Goal: Information Seeking & Learning: Learn about a topic

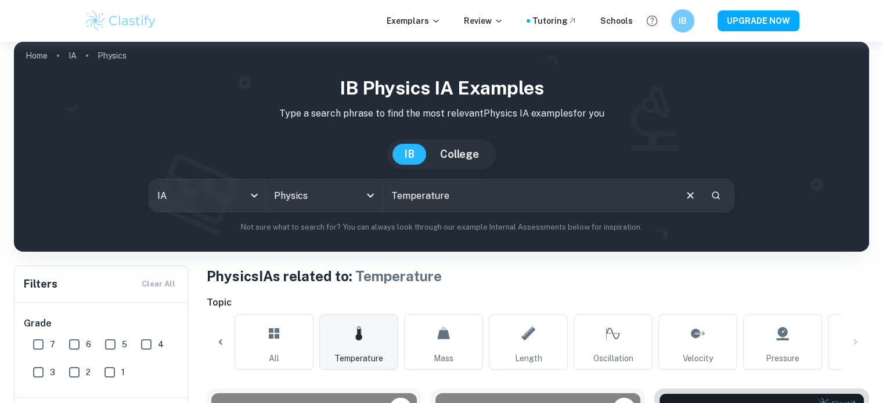
scroll to position [0, 1168]
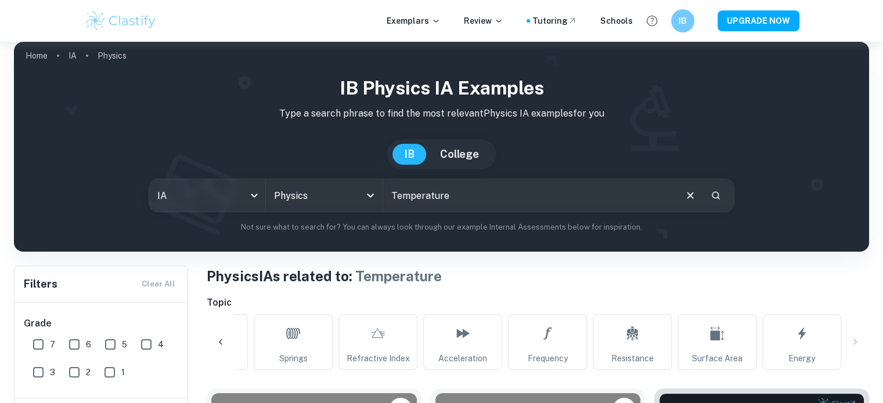
click at [221, 348] on div at bounding box center [221, 343] width 28 height 28
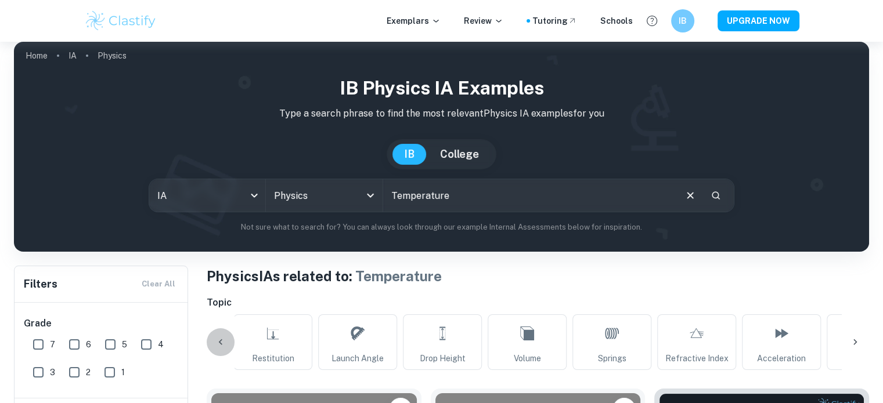
click at [224, 347] on icon at bounding box center [221, 343] width 12 height 12
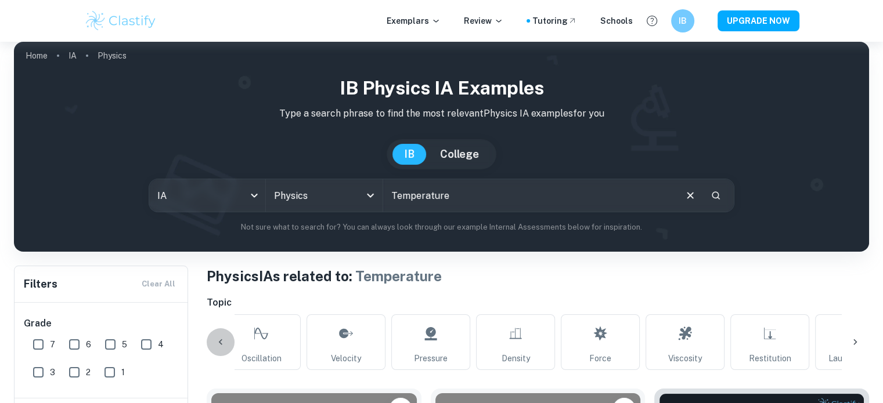
click at [224, 347] on icon at bounding box center [221, 343] width 12 height 12
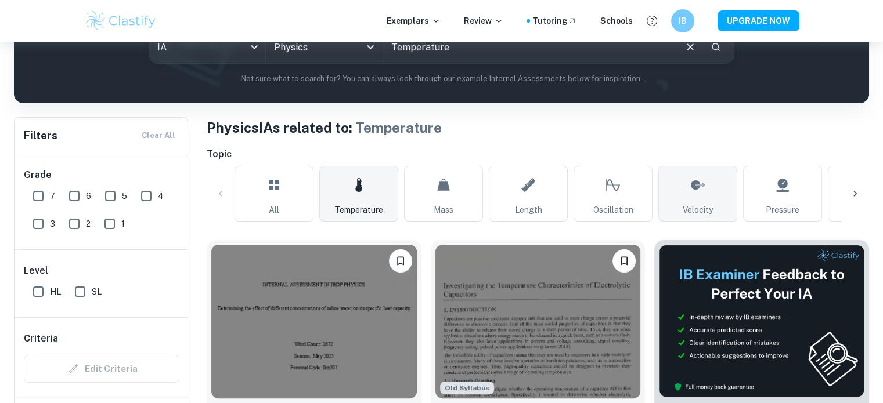
scroll to position [183, 0]
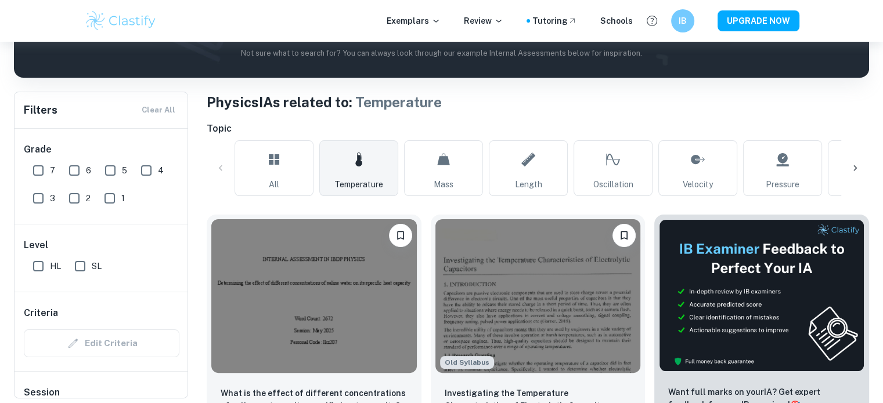
drag, startPoint x: 713, startPoint y: 167, endPoint x: 611, endPoint y: 232, distance: 120.8
click at [713, 167] on link "Velocity" at bounding box center [697, 168] width 79 height 56
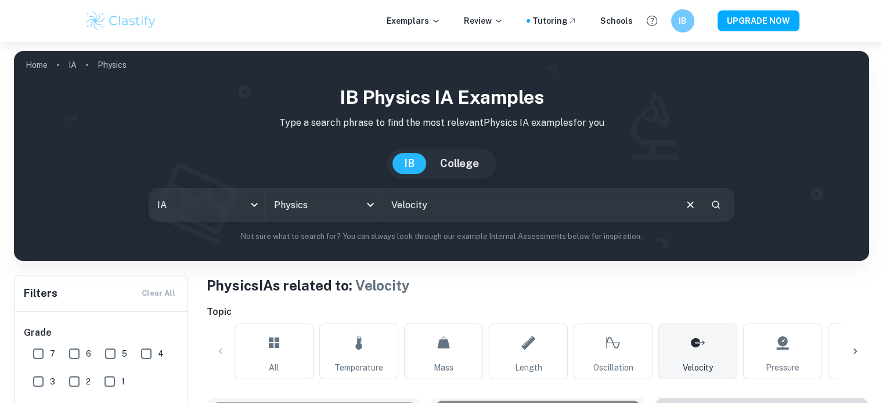
scroll to position [232, 0]
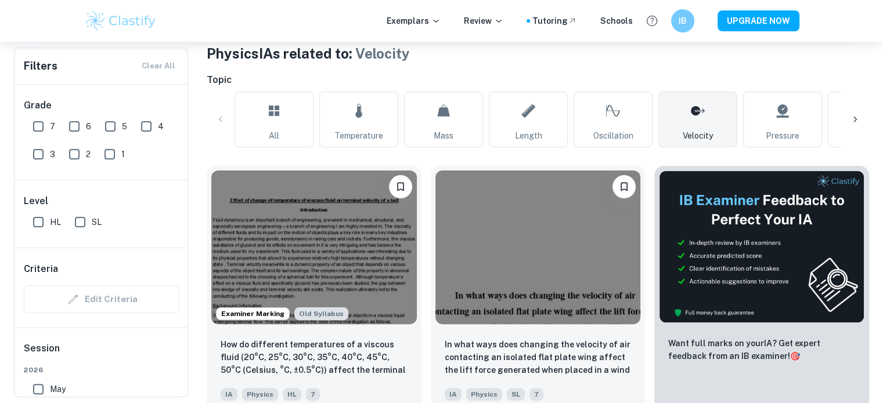
click at [855, 115] on icon at bounding box center [855, 120] width 12 height 12
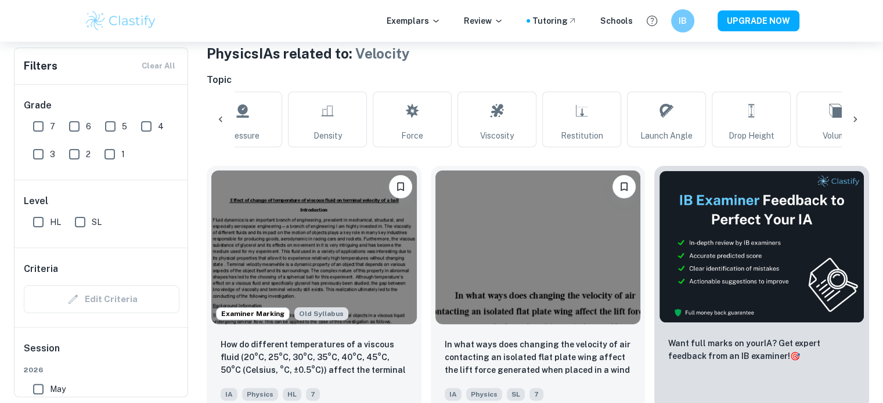
scroll to position [0, 545]
click at [864, 113] on div at bounding box center [855, 120] width 28 height 28
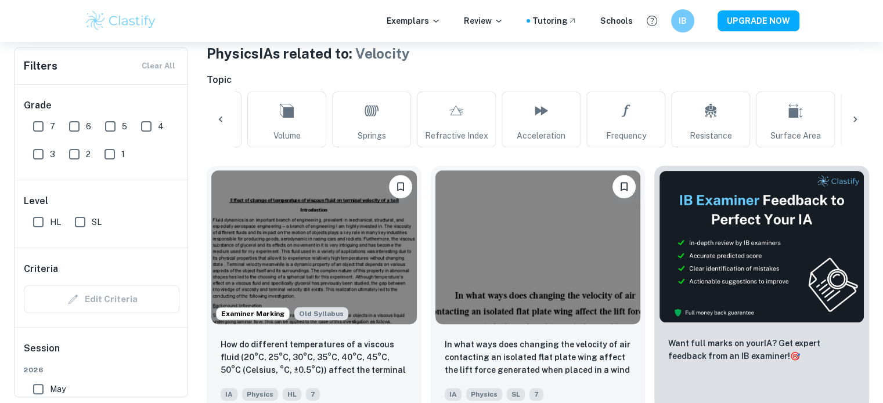
click at [852, 134] on div "All Temperature Mass Length Oscillation Velocity Pressure Density Force Viscosi…" at bounding box center [538, 120] width 662 height 56
click at [847, 116] on div at bounding box center [855, 120] width 28 height 28
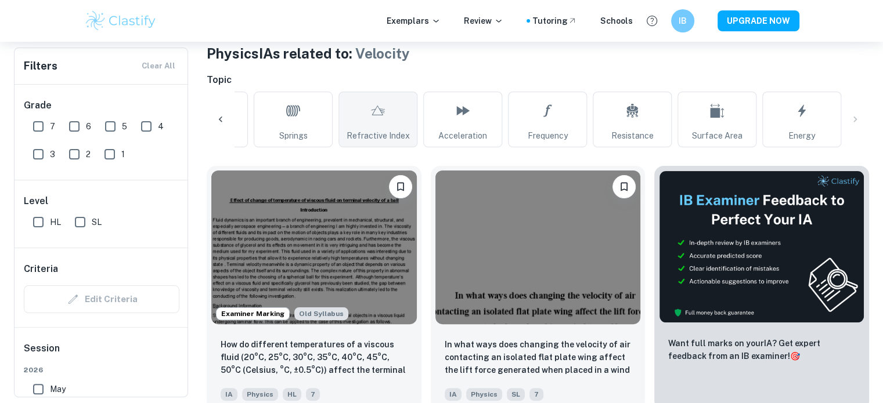
drag, startPoint x: 847, startPoint y: 116, endPoint x: 408, endPoint y: 114, distance: 438.9
click at [408, 113] on div "All Temperature Mass Length Oscillation Velocity Pressure Density Force Viscosi…" at bounding box center [538, 120] width 662 height 56
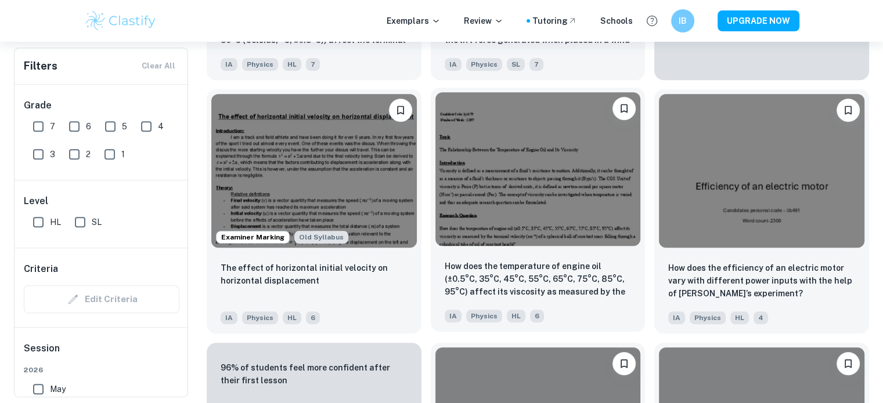
scroll to position [581, 0]
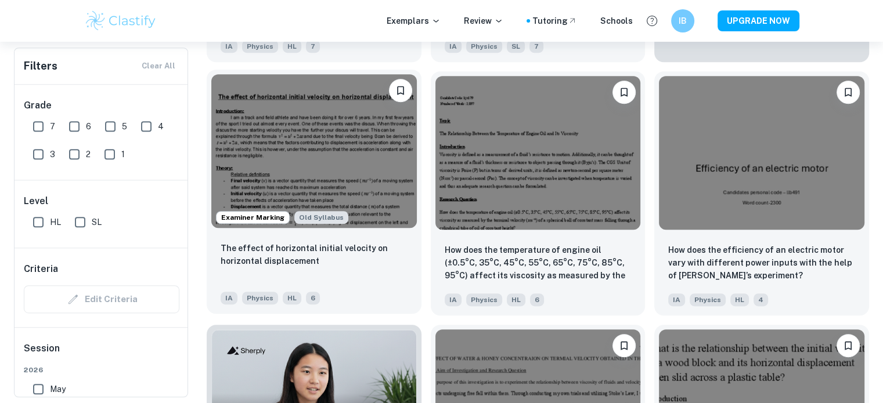
click at [342, 278] on div "The effect of horizontal initial velocity on horizontal displacement" at bounding box center [314, 261] width 187 height 39
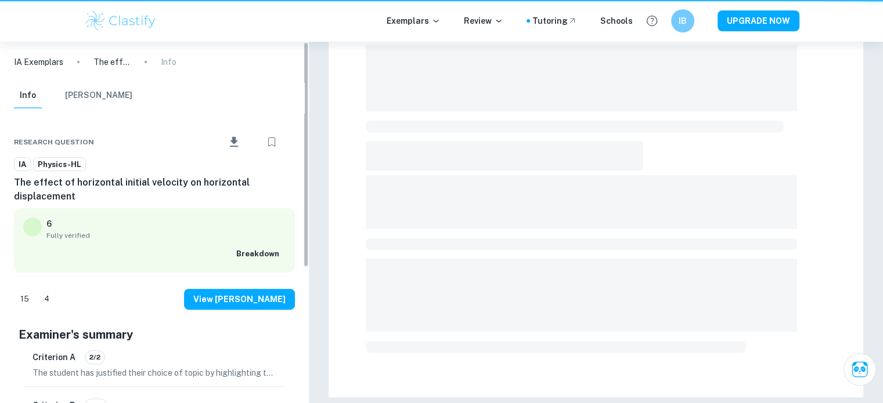
click at [314, 262] on div at bounding box center [596, 19] width 574 height 769
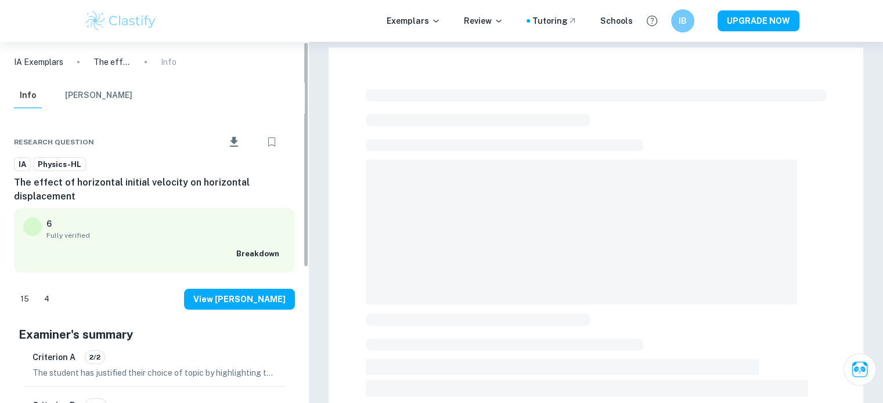
click at [98, 191] on h6 "The effect of horizontal initial velocity on horizontal displacement" at bounding box center [154, 190] width 281 height 28
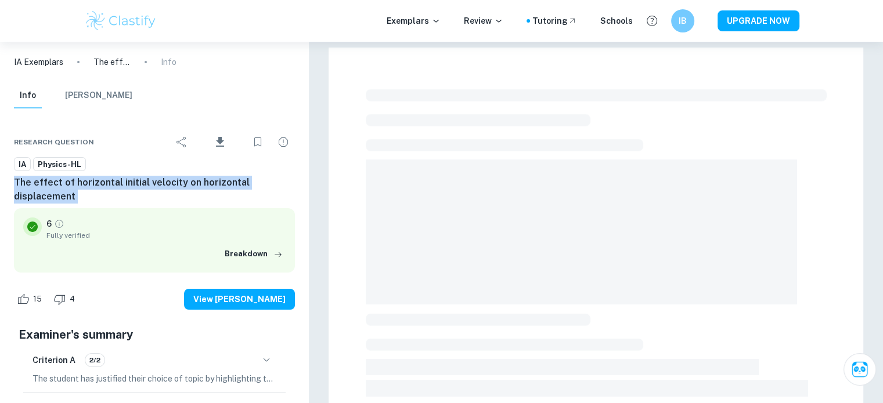
click at [98, 190] on h6 "The effect of horizontal initial velocity on horizontal displacement" at bounding box center [154, 190] width 281 height 28
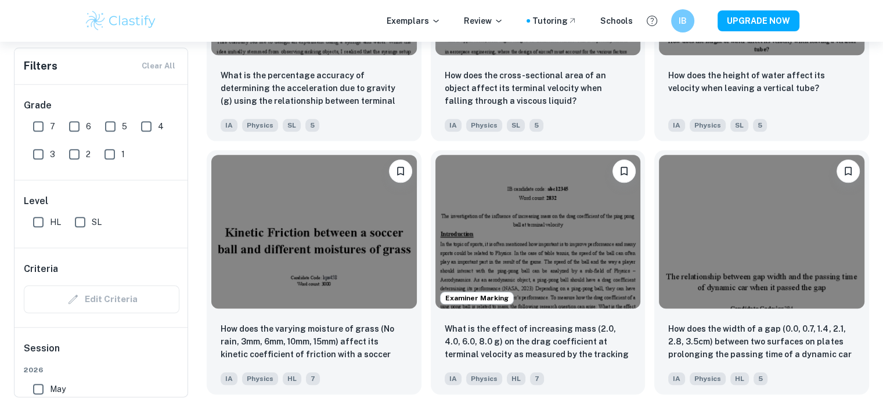
scroll to position [1277, 0]
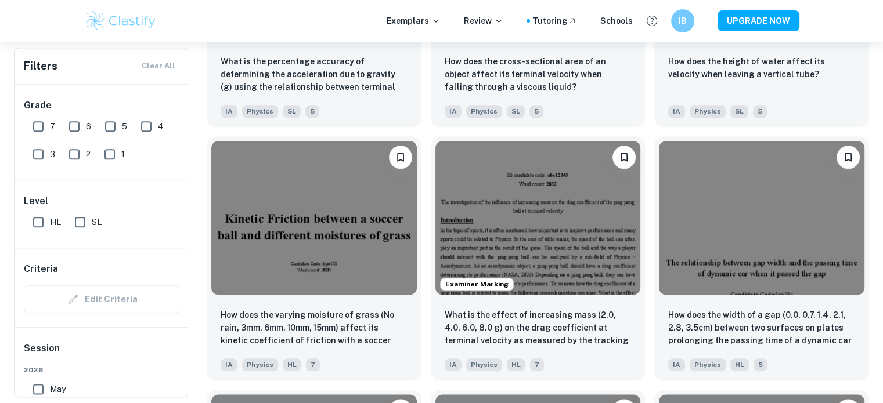
click at [423, 226] on div "Examiner Marking What is the effect of increasing mass (2.0, 4.0, 6.0, 8.0 g) o…" at bounding box center [533, 254] width 224 height 254
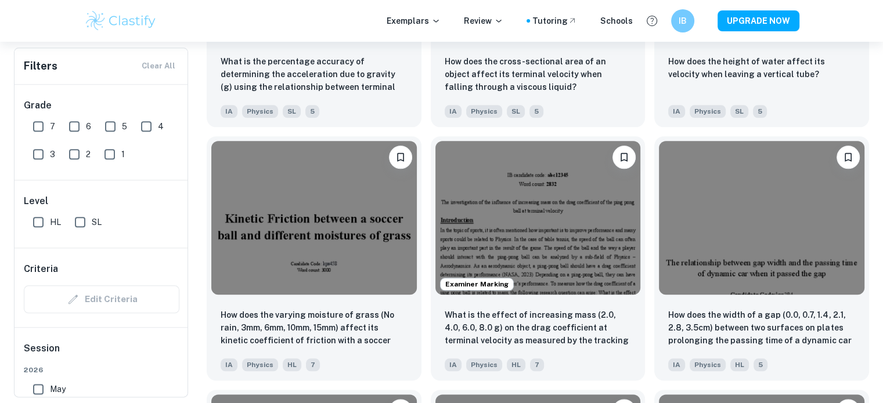
click at [423, 226] on div "Examiner Marking What is the effect of increasing mass (2.0, 4.0, 6.0, 8.0 g) o…" at bounding box center [533, 254] width 224 height 254
click at [430, 337] on div "Examiner Marking What is the effect of increasing mass (2.0, 4.0, 6.0, 8.0 g) o…" at bounding box center [533, 254] width 224 height 254
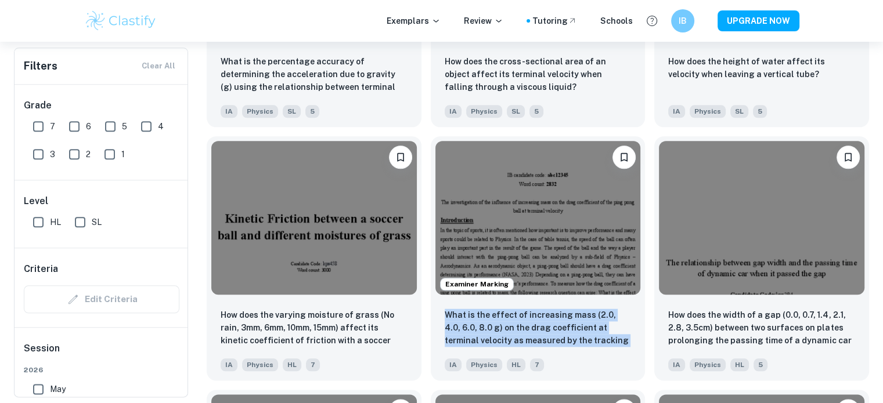
click at [430, 337] on div "Examiner Marking What is the effect of increasing mass (2.0, 4.0, 6.0, 8.0 g) o…" at bounding box center [533, 254] width 224 height 254
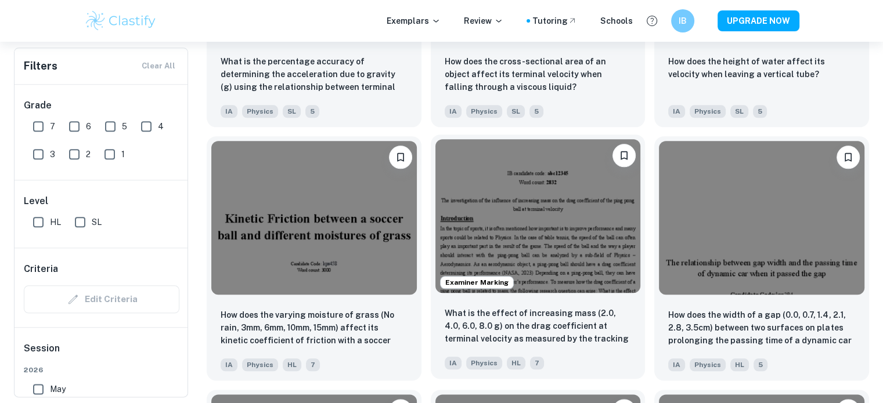
click at [432, 340] on div "Examiner Marking What is the effect of increasing mass (2.0, 4.0, 6.0, 8.0 g) o…" at bounding box center [533, 254] width 224 height 254
click at [427, 334] on div "Examiner Marking What is the effect of increasing mass (2.0, 4.0, 6.0, 8.0 g) o…" at bounding box center [533, 254] width 224 height 254
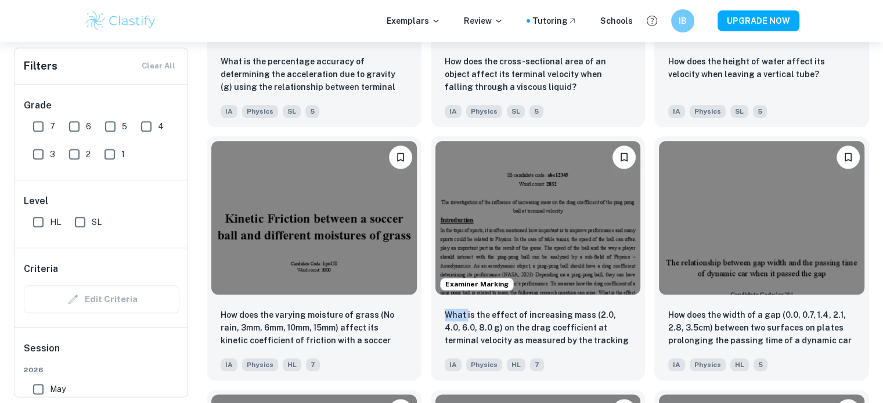
click at [427, 334] on div "Examiner Marking What is the effect of increasing mass (2.0, 4.0, 6.0, 8.0 g) o…" at bounding box center [533, 254] width 224 height 254
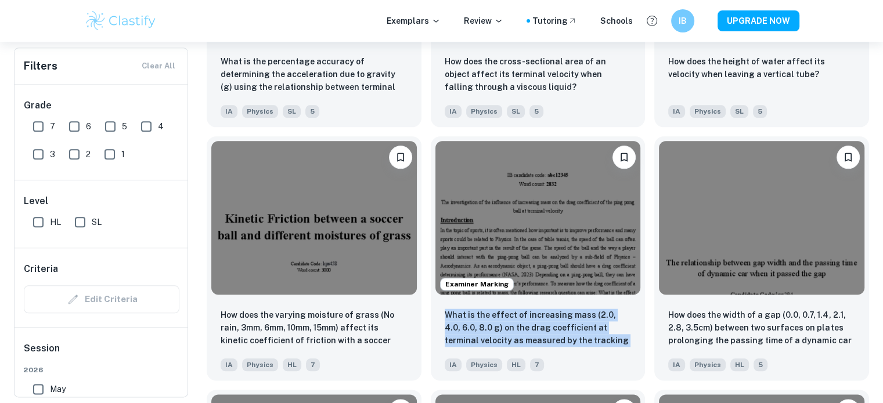
click at [427, 334] on div "Examiner Marking What is the effect of increasing mass (2.0, 4.0, 6.0, 8.0 g) o…" at bounding box center [533, 254] width 224 height 254
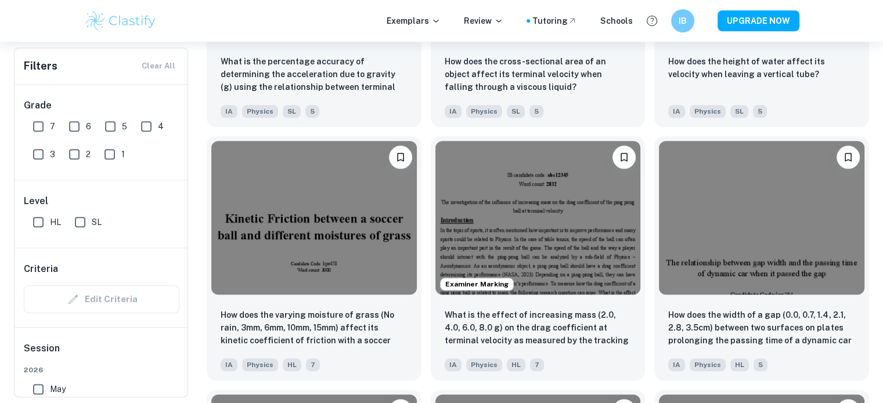
click at [427, 334] on div "Examiner Marking What is the effect of increasing mass (2.0, 4.0, 6.0, 8.0 g) o…" at bounding box center [533, 254] width 224 height 254
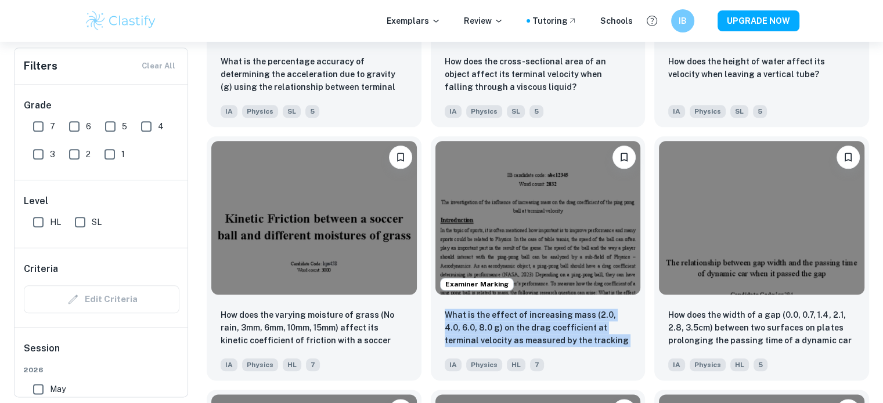
click at [427, 334] on div "Examiner Marking What is the effect of increasing mass (2.0, 4.0, 6.0, 8.0 g) o…" at bounding box center [533, 254] width 224 height 254
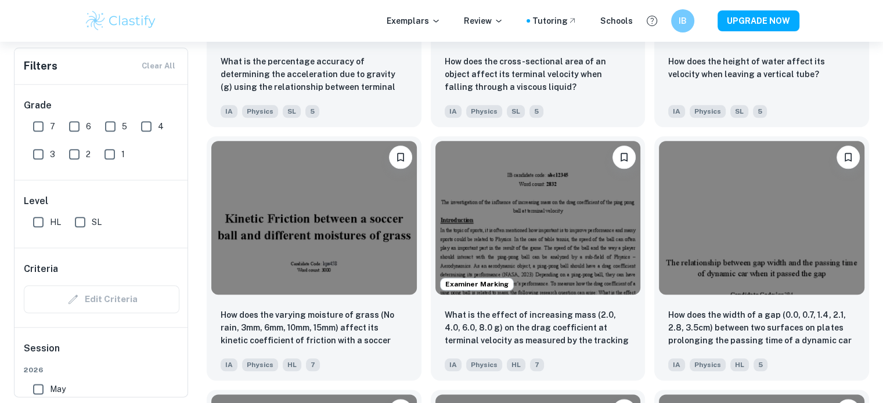
click at [424, 334] on div "Examiner Marking What is the effect of increasing mass (2.0, 4.0, 6.0, 8.0 g) o…" at bounding box center [533, 254] width 224 height 254
click at [424, 332] on div "Examiner Marking What is the effect of increasing mass (2.0, 4.0, 6.0, 8.0 g) o…" at bounding box center [533, 254] width 224 height 254
click at [424, 331] on div "Examiner Marking What is the effect of increasing mass (2.0, 4.0, 6.0, 8.0 g) o…" at bounding box center [533, 254] width 224 height 254
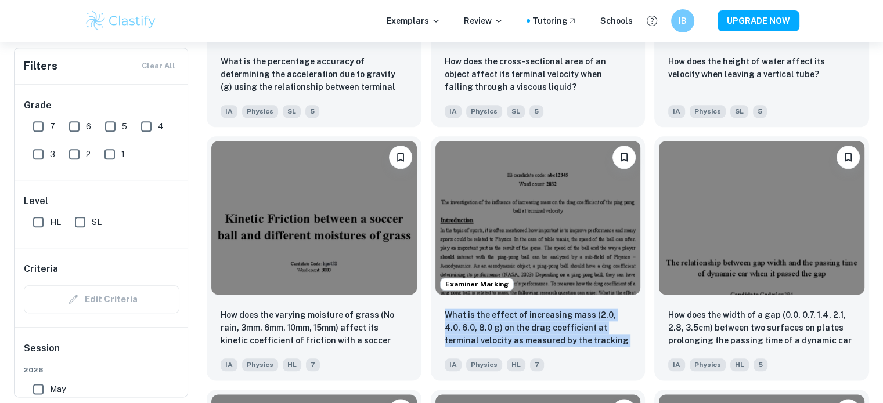
click at [424, 331] on div "Examiner Marking What is the effect of increasing mass (2.0, 4.0, 6.0, 8.0 g) o…" at bounding box center [533, 254] width 224 height 254
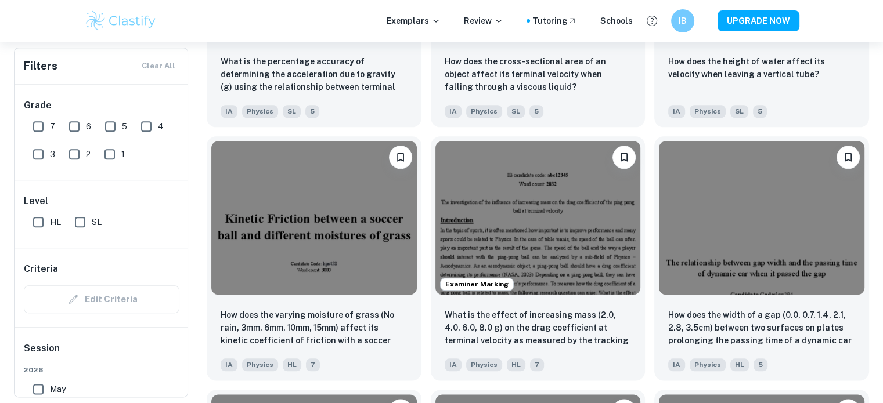
click at [426, 327] on div "Examiner Marking What is the effect of increasing mass (2.0, 4.0, 6.0, 8.0 g) o…" at bounding box center [533, 254] width 224 height 254
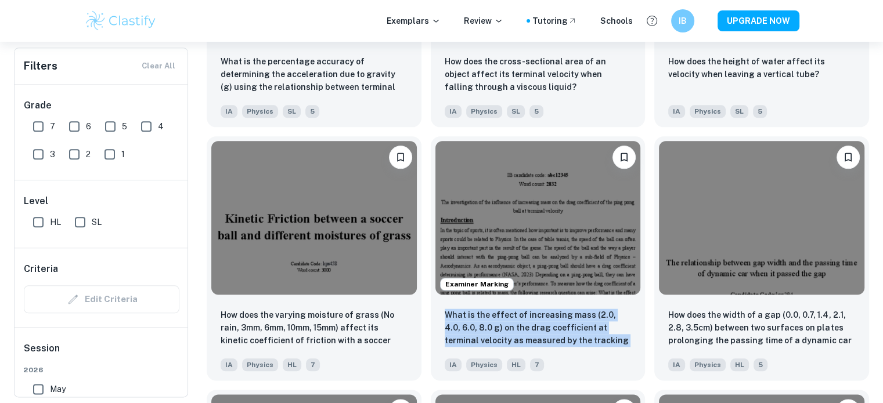
click at [426, 327] on div "Examiner Marking What is the effect of increasing mass (2.0, 4.0, 6.0, 8.0 g) o…" at bounding box center [533, 254] width 224 height 254
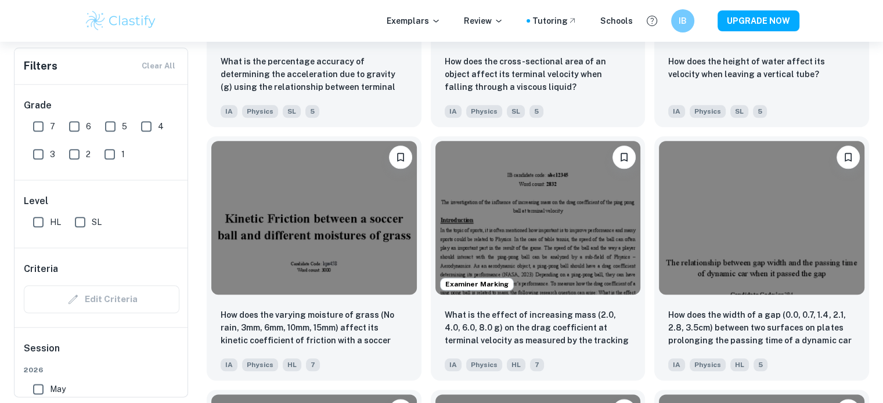
click at [423, 316] on div "Examiner Marking What is the effect of increasing mass (2.0, 4.0, 6.0, 8.0 g) o…" at bounding box center [533, 254] width 224 height 254
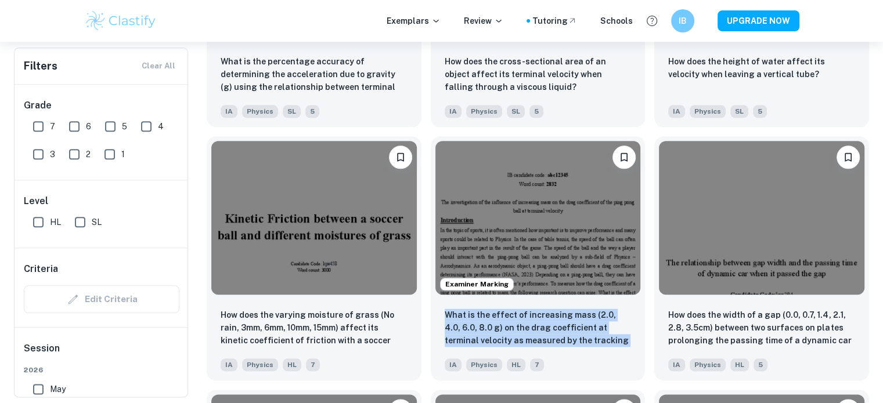
click at [423, 316] on div "Examiner Marking What is the effect of increasing mass (2.0, 4.0, 6.0, 8.0 g) o…" at bounding box center [533, 254] width 224 height 254
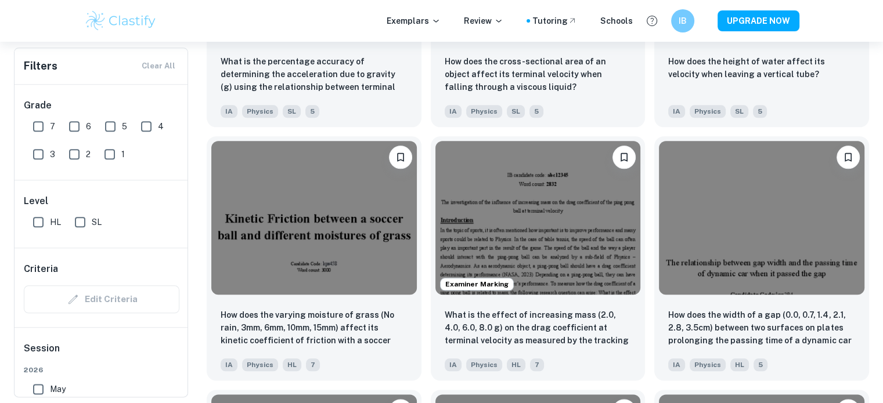
click at [423, 316] on div "Examiner Marking What is the effect of increasing mass (2.0, 4.0, 6.0, 8.0 g) o…" at bounding box center [533, 254] width 224 height 254
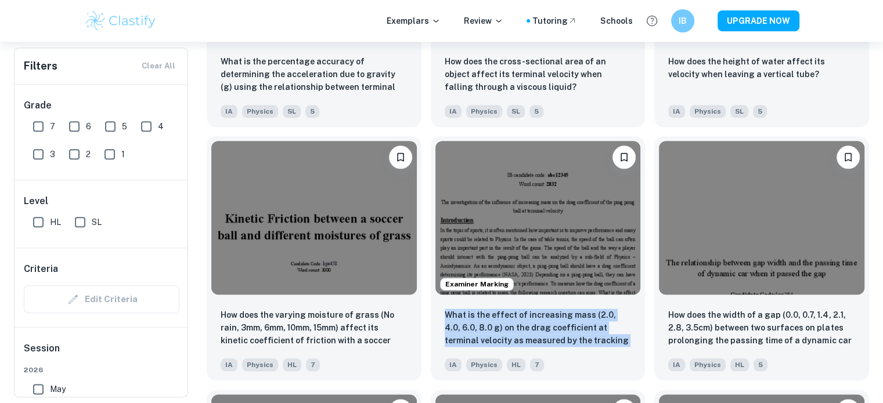
click at [423, 316] on div "Examiner Marking What is the effect of increasing mass (2.0, 4.0, 6.0, 8.0 g) o…" at bounding box center [533, 254] width 224 height 254
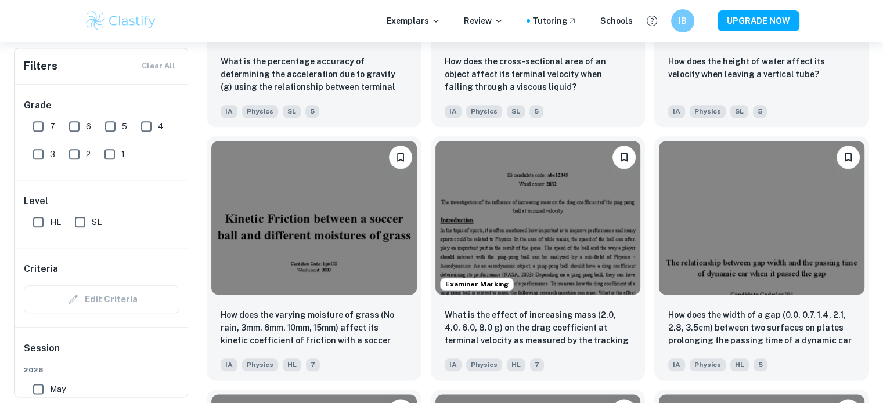
click at [423, 316] on div "Examiner Marking What is the effect of increasing mass (2.0, 4.0, 6.0, 8.0 g) o…" at bounding box center [533, 254] width 224 height 254
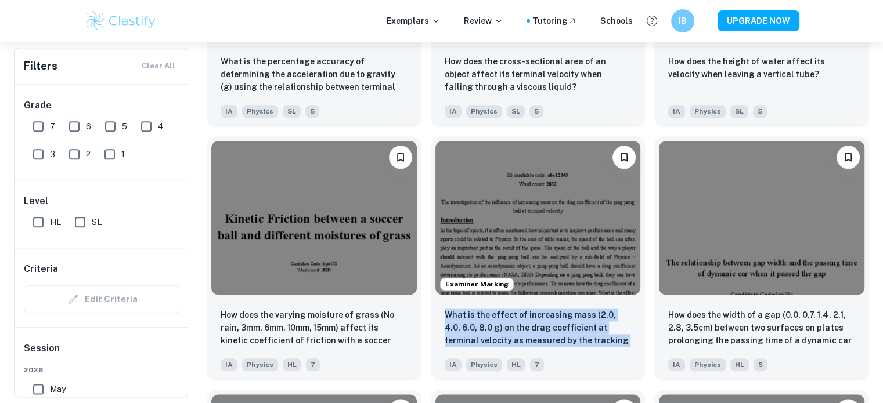
click at [423, 316] on div "Examiner Marking What is the effect of increasing mass (2.0, 4.0, 6.0, 8.0 g) o…" at bounding box center [533, 254] width 224 height 254
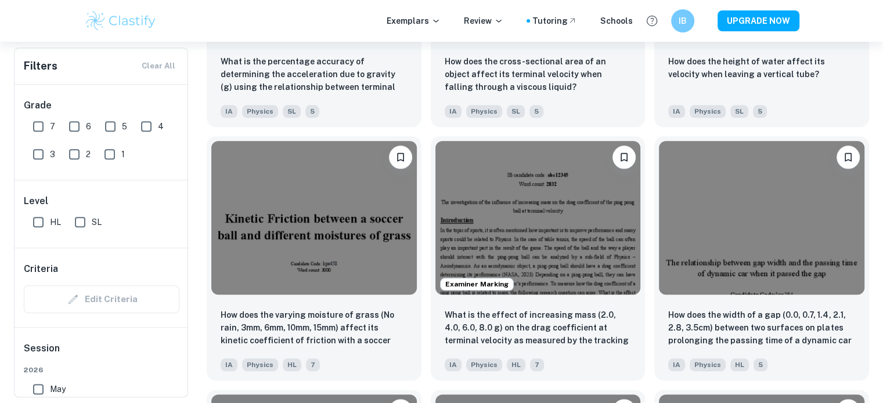
click at [423, 318] on div "Examiner Marking What is the effect of increasing mass (2.0, 4.0, 6.0, 8.0 g) o…" at bounding box center [533, 254] width 224 height 254
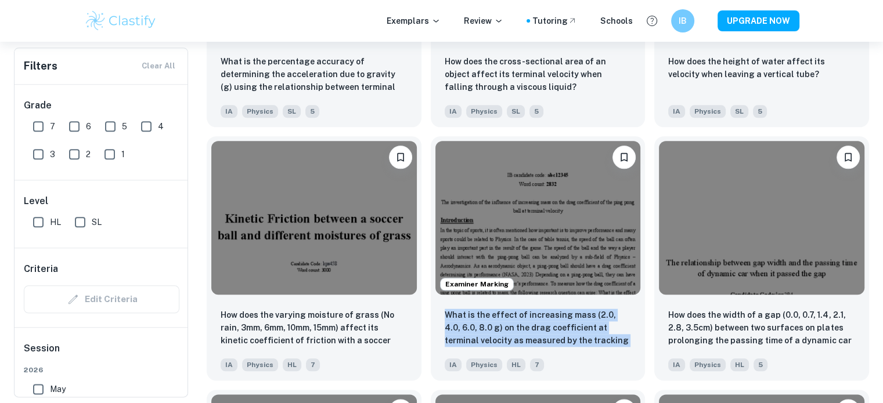
click at [423, 318] on div "Examiner Marking What is the effect of increasing mass (2.0, 4.0, 6.0, 8.0 g) o…" at bounding box center [533, 254] width 224 height 254
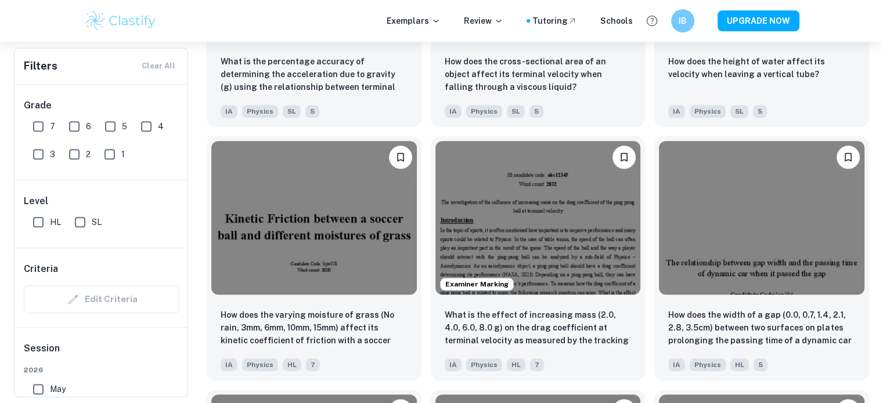
click at [423, 318] on div "Examiner Marking What is the effect of increasing mass (2.0, 4.0, 6.0, 8.0 g) o…" at bounding box center [533, 254] width 224 height 254
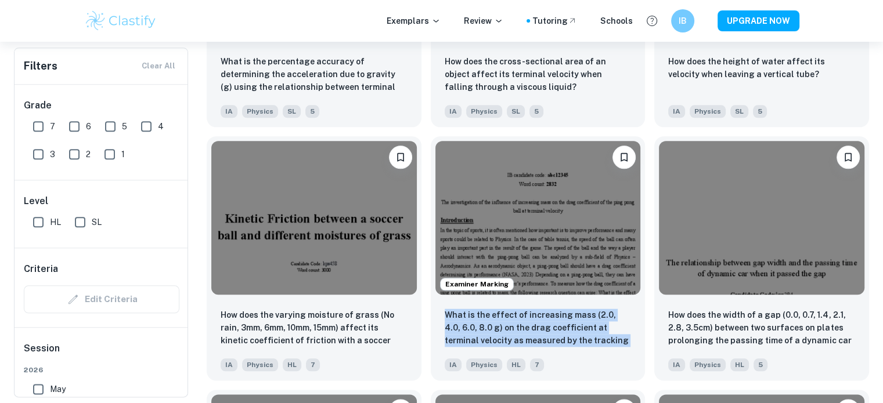
click at [423, 318] on div "Examiner Marking What is the effect of increasing mass (2.0, 4.0, 6.0, 8.0 g) o…" at bounding box center [533, 254] width 224 height 254
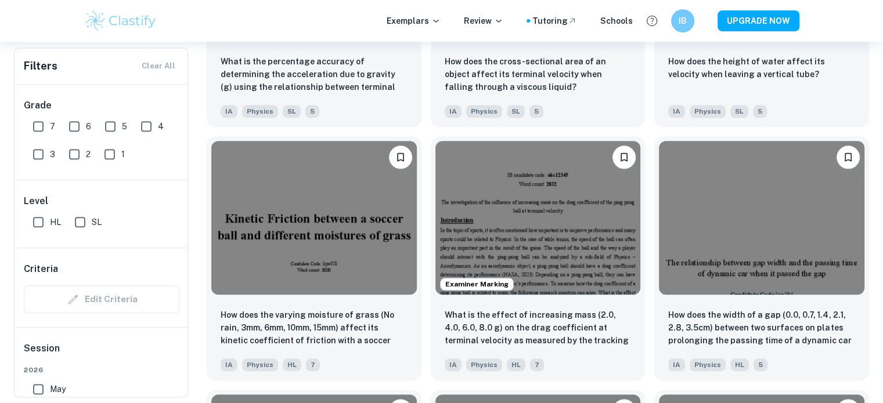
click at [423, 318] on div "Examiner Marking What is the effect of increasing mass (2.0, 4.0, 6.0, 8.0 g) o…" at bounding box center [533, 254] width 224 height 254
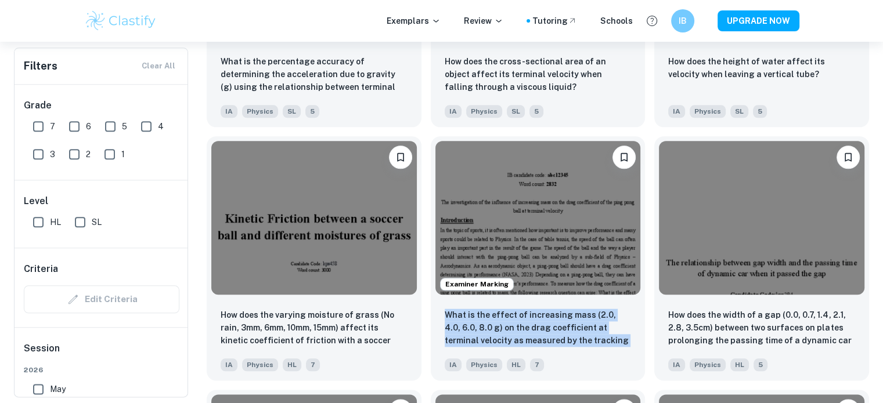
click at [423, 318] on div "Examiner Marking What is the effect of increasing mass (2.0, 4.0, 6.0, 8.0 g) o…" at bounding box center [533, 254] width 224 height 254
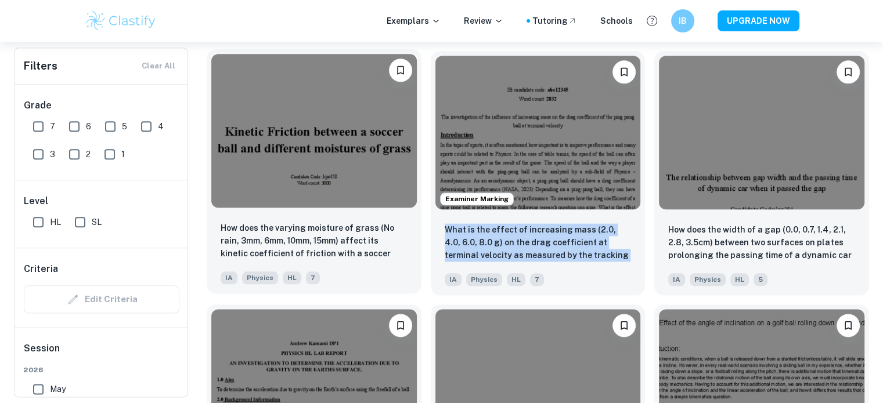
scroll to position [1451, 0]
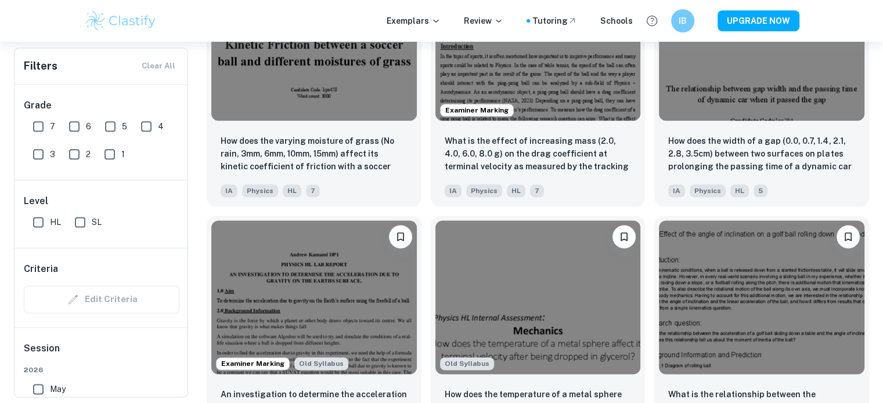
click at [422, 326] on div "Old Syllabus How does the temperature of a metal sphere affect its terminal vel…" at bounding box center [533, 334] width 224 height 254
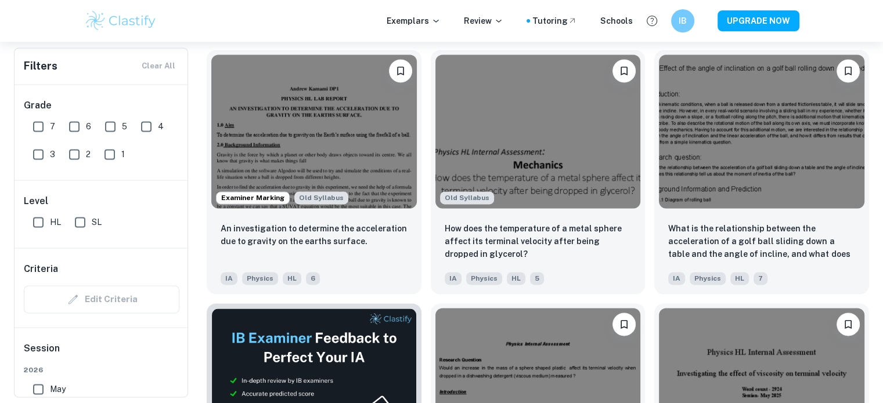
scroll to position [1626, 0]
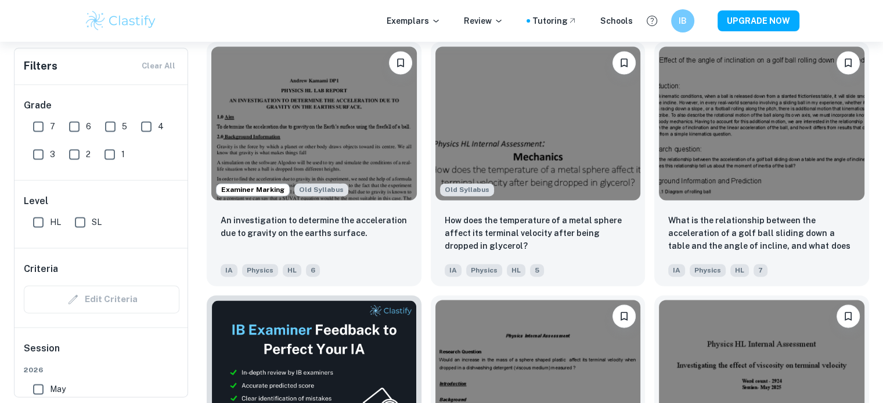
click at [430, 222] on div "Old Syllabus How does the temperature of a metal sphere affect its terminal vel…" at bounding box center [533, 160] width 224 height 254
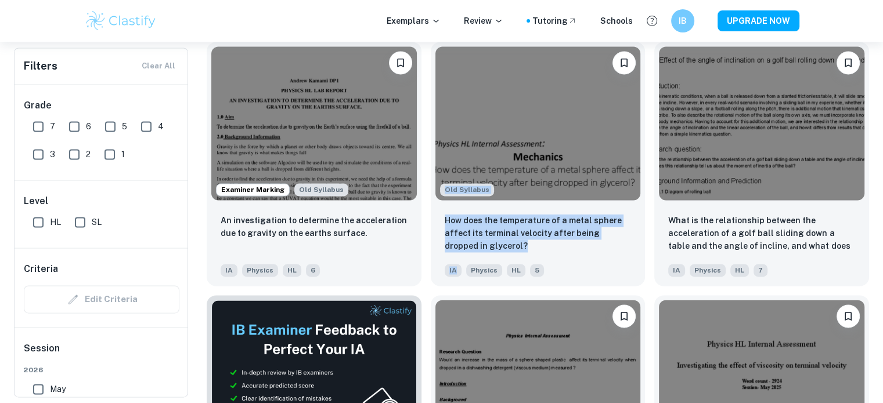
drag, startPoint x: 430, startPoint y: 222, endPoint x: 427, endPoint y: 257, distance: 34.3
click at [427, 257] on div "Old Syllabus How does the temperature of a metal sphere affect its terminal vel…" at bounding box center [533, 160] width 224 height 254
click at [425, 241] on div "Old Syllabus How does the temperature of a metal sphere affect its terminal vel…" at bounding box center [533, 160] width 224 height 254
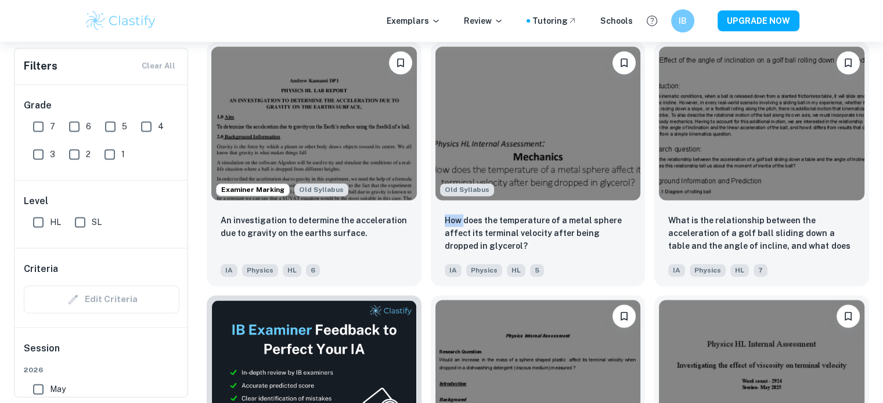
click at [425, 241] on div "Old Syllabus How does the temperature of a metal sphere affect its terminal vel…" at bounding box center [533, 160] width 224 height 254
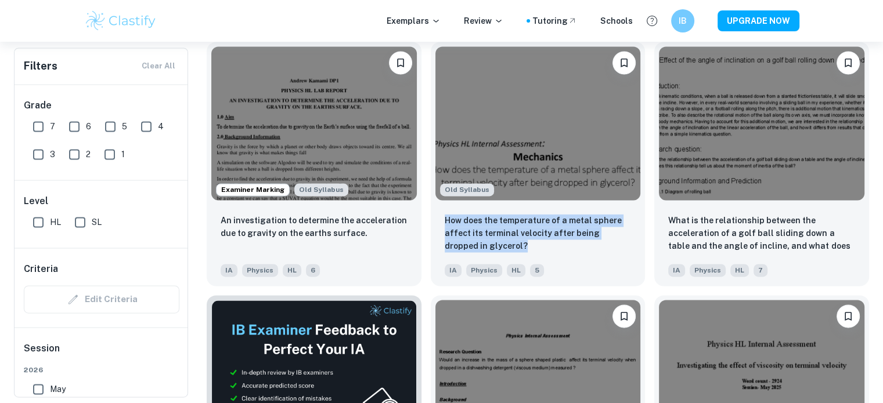
click at [425, 241] on div "Old Syllabus How does the temperature of a metal sphere affect its terminal vel…" at bounding box center [533, 160] width 224 height 254
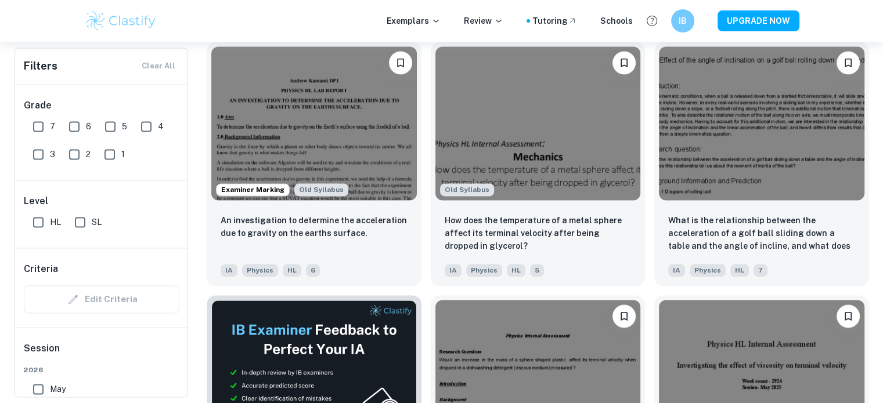
drag, startPoint x: 425, startPoint y: 241, endPoint x: 427, endPoint y: 248, distance: 7.2
click at [427, 248] on div "Old Syllabus How does the temperature of a metal sphere affect its terminal vel…" at bounding box center [533, 160] width 224 height 254
click at [430, 239] on div "Old Syllabus How does the temperature of a metal sphere affect its terminal vel…" at bounding box center [533, 160] width 224 height 254
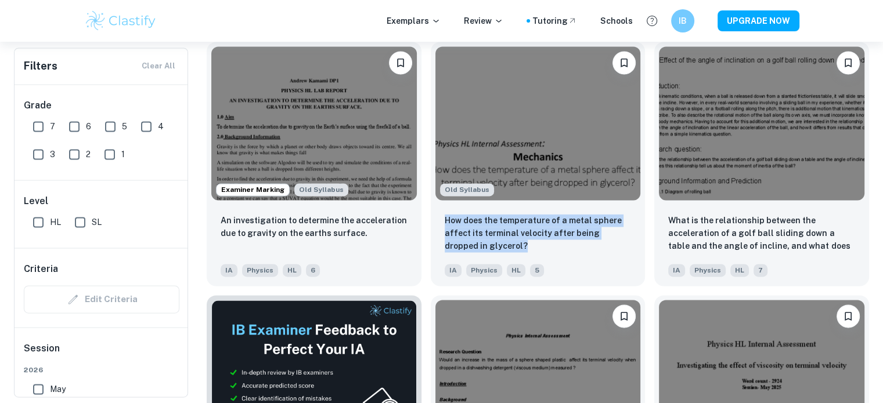
click at [430, 239] on div "Old Syllabus How does the temperature of a metal sphere affect its terminal vel…" at bounding box center [533, 160] width 224 height 254
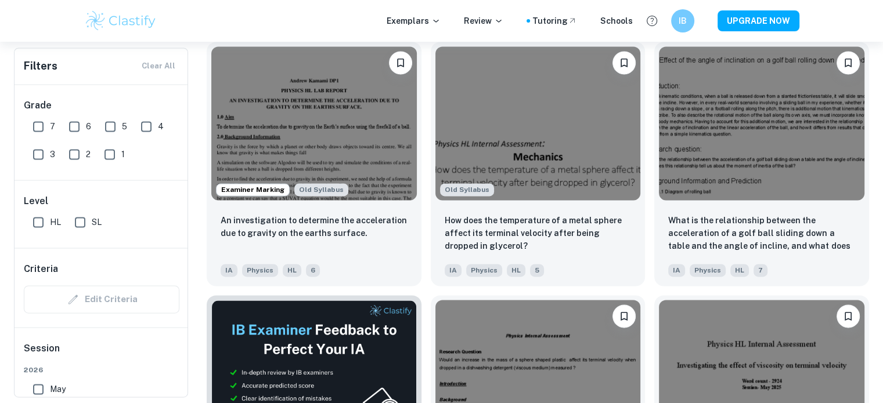
click at [430, 243] on div "Old Syllabus How does the temperature of a metal sphere affect its terminal vel…" at bounding box center [533, 160] width 224 height 254
click at [430, 241] on div "Old Syllabus How does the temperature of a metal sphere affect its terminal vel…" at bounding box center [533, 160] width 224 height 254
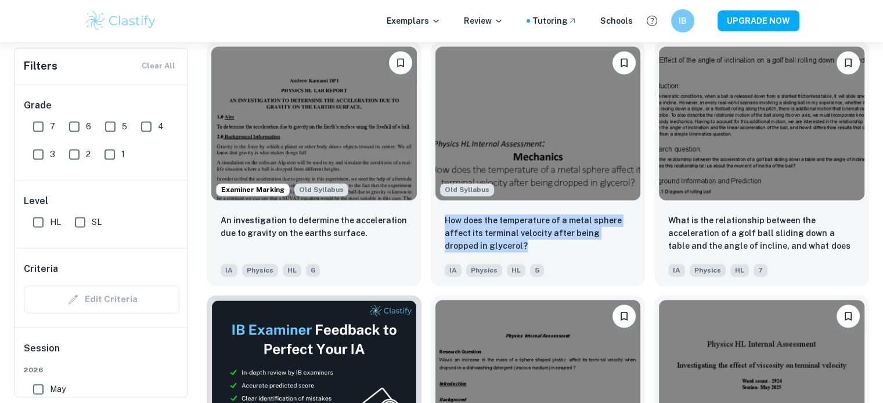
click at [430, 241] on div "Old Syllabus How does the temperature of a metal sphere affect its terminal vel…" at bounding box center [533, 160] width 224 height 254
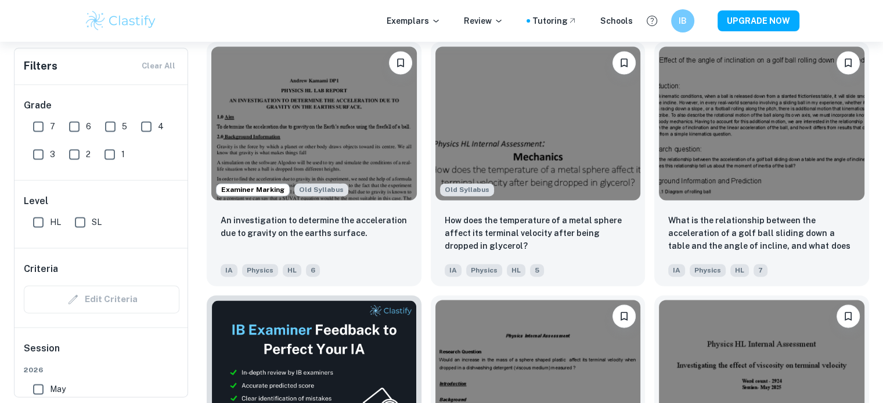
click at [426, 244] on div "Old Syllabus How does the temperature of a metal sphere affect its terminal vel…" at bounding box center [533, 160] width 224 height 254
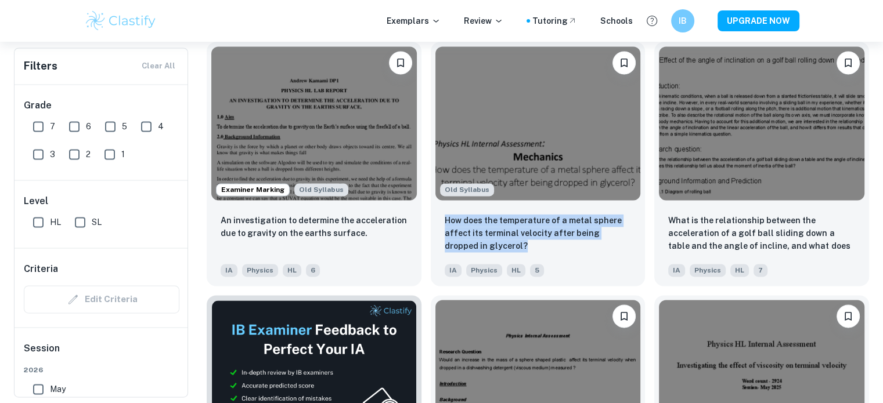
click at [426, 244] on div "Old Syllabus How does the temperature of a metal sphere affect its terminal vel…" at bounding box center [533, 160] width 224 height 254
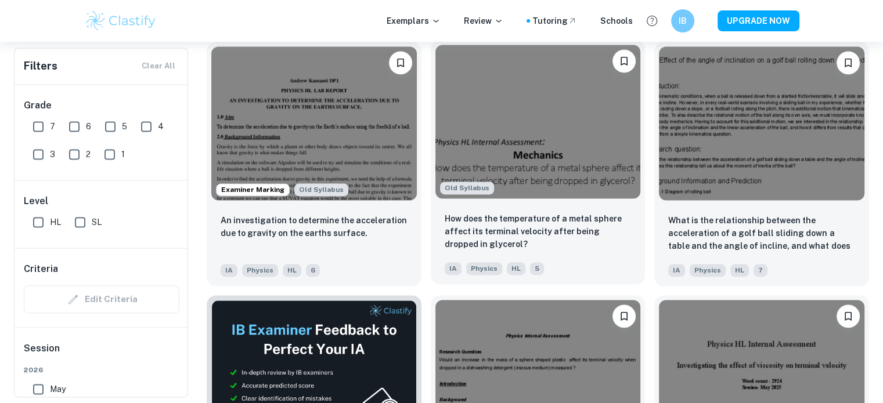
drag, startPoint x: 424, startPoint y: 244, endPoint x: 431, endPoint y: 253, distance: 11.2
click at [431, 253] on div "Old Syllabus How does the temperature of a metal sphere affect its terminal vel…" at bounding box center [533, 160] width 224 height 254
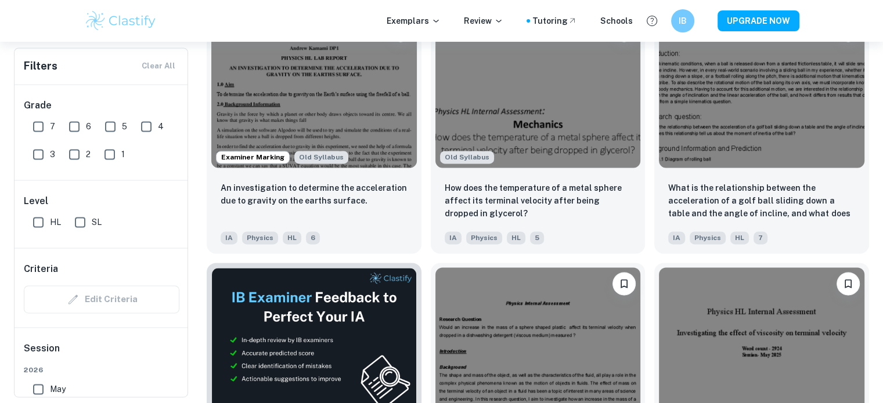
scroll to position [1684, 0]
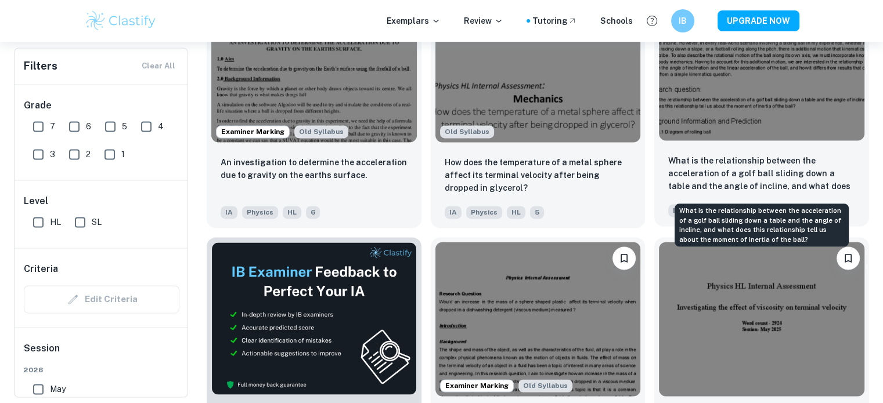
click at [797, 170] on p "What is the relationship between the acceleration of a golf ball sliding down a…" at bounding box center [761, 173] width 187 height 39
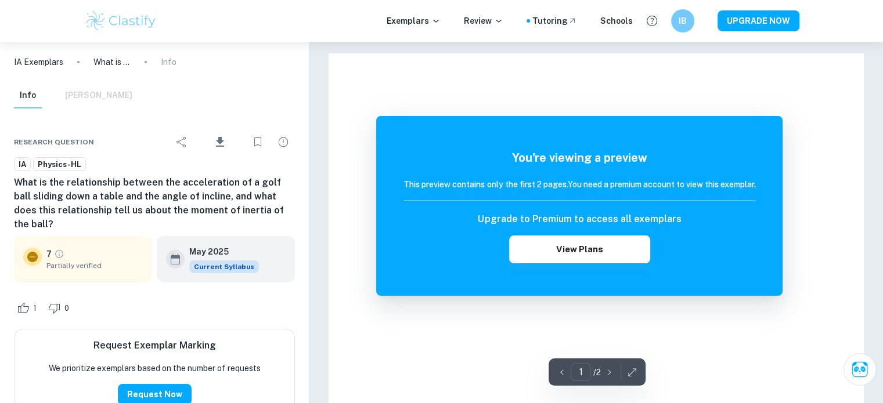
click at [242, 199] on h6 "What is the relationship between the acceleration of a golf ball sliding down a…" at bounding box center [154, 204] width 281 height 56
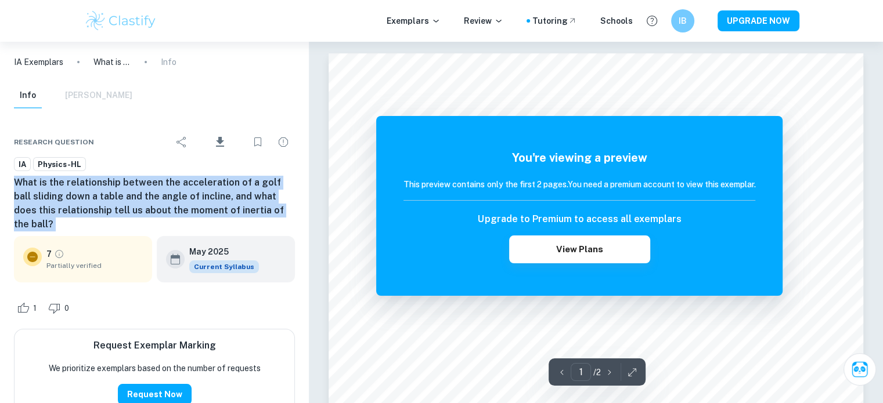
click at [242, 199] on h6 "What is the relationship between the acceleration of a golf ball sliding down a…" at bounding box center [154, 204] width 281 height 56
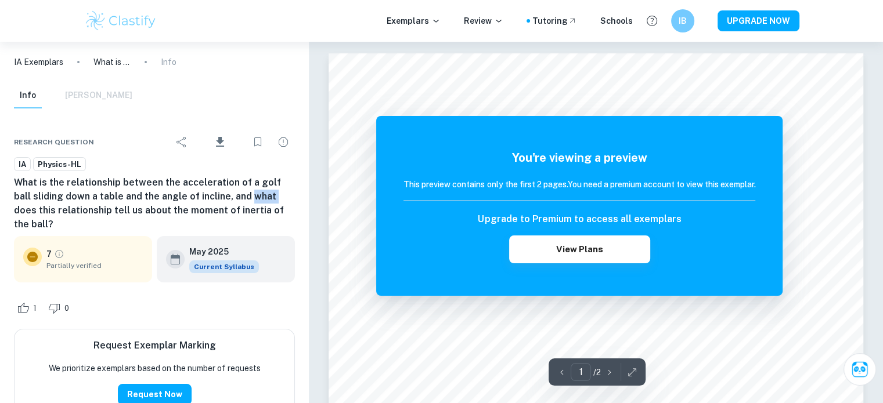
click at [242, 199] on h6 "What is the relationship between the acceleration of a golf ball sliding down a…" at bounding box center [154, 204] width 281 height 56
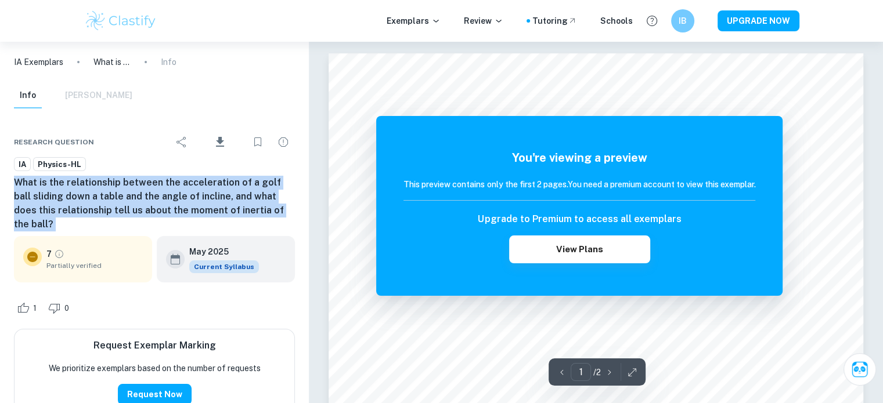
click at [242, 199] on h6 "What is the relationship between the acceleration of a golf ball sliding down a…" at bounding box center [154, 204] width 281 height 56
click at [253, 201] on h6 "What is the relationship between the acceleration of a golf ball sliding down a…" at bounding box center [154, 204] width 281 height 56
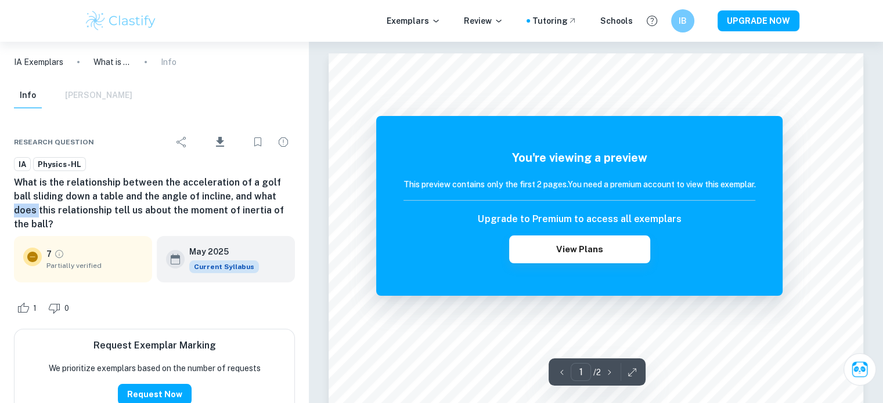
click at [253, 201] on h6 "What is the relationship between the acceleration of a golf ball sliding down a…" at bounding box center [154, 204] width 281 height 56
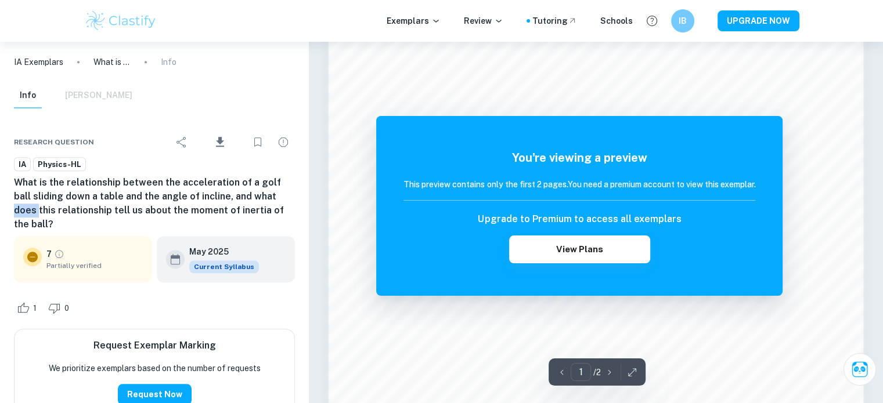
scroll to position [1246, 0]
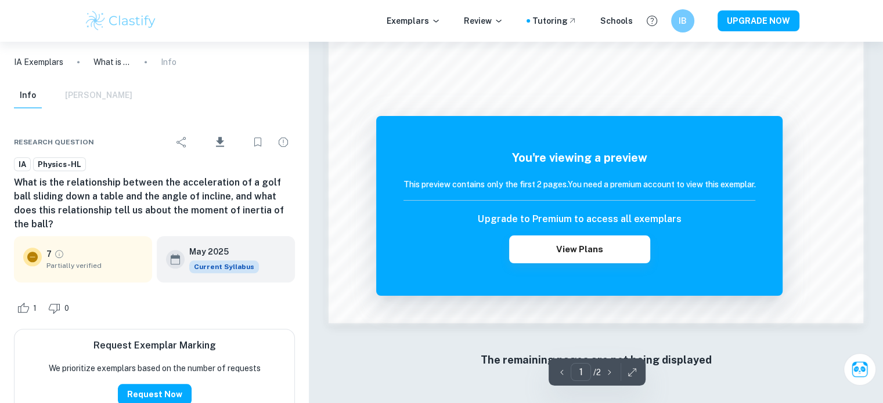
click at [167, 212] on h6 "What is the relationship between the acceleration of a golf ball sliding down a…" at bounding box center [154, 204] width 281 height 56
click at [167, 211] on h6 "What is the relationship between the acceleration of a golf ball sliding down a…" at bounding box center [154, 204] width 281 height 56
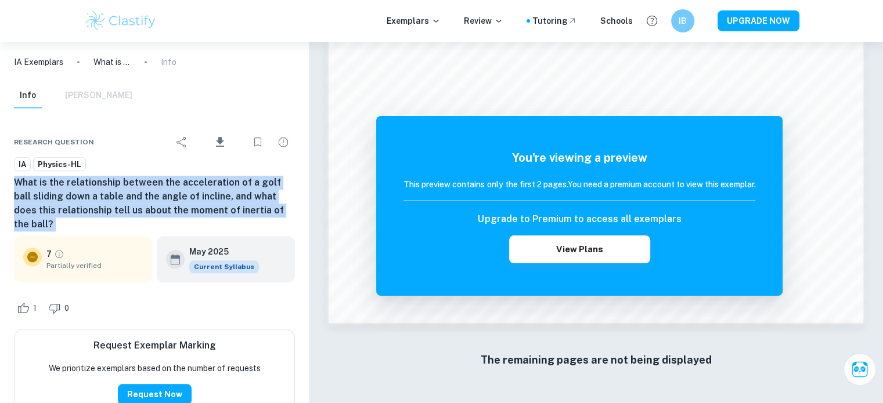
click at [167, 211] on h6 "What is the relationship between the acceleration of a golf ball sliding down a…" at bounding box center [154, 204] width 281 height 56
click at [172, 203] on h6 "What is the relationship between the acceleration of a golf ball sliding down a…" at bounding box center [154, 204] width 281 height 56
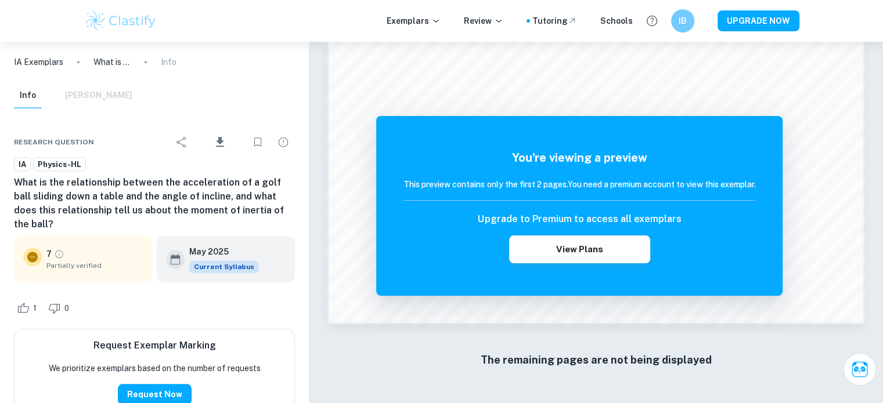
click at [177, 198] on h6 "What is the relationship between the acceleration of a golf ball sliding down a…" at bounding box center [154, 204] width 281 height 56
click at [178, 197] on h6 "What is the relationship between the acceleration of a golf ball sliding down a…" at bounding box center [154, 204] width 281 height 56
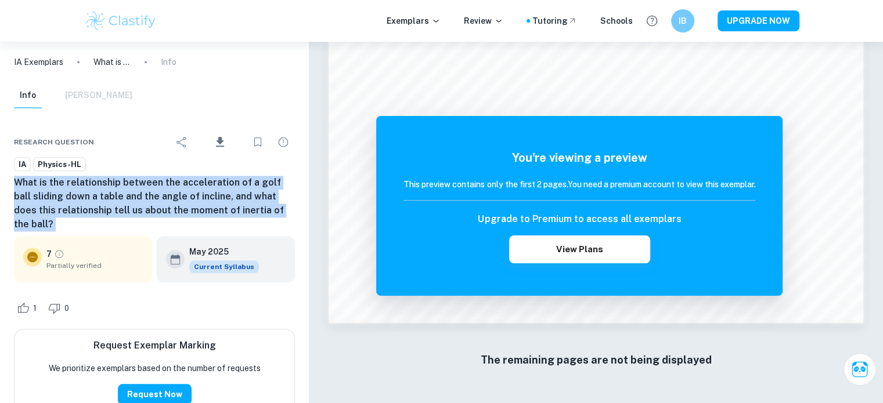
click at [178, 197] on h6 "What is the relationship between the acceleration of a golf ball sliding down a…" at bounding box center [154, 204] width 281 height 56
click at [179, 191] on h6 "What is the relationship between the acceleration of a golf ball sliding down a…" at bounding box center [154, 204] width 281 height 56
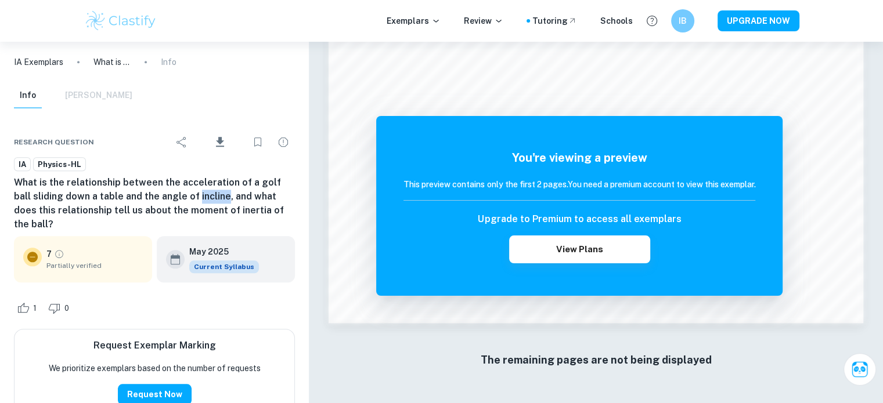
click at [179, 191] on h6 "What is the relationship between the acceleration of a golf ball sliding down a…" at bounding box center [154, 204] width 281 height 56
click at [221, 199] on h6 "What is the relationship between the acceleration of a golf ball sliding down a…" at bounding box center [154, 204] width 281 height 56
drag, startPoint x: 200, startPoint y: 200, endPoint x: 140, endPoint y: 202, distance: 59.3
click at [140, 202] on h6 "What is the relationship between the acceleration of a golf ball sliding down a…" at bounding box center [154, 204] width 281 height 56
drag, startPoint x: 112, startPoint y: 197, endPoint x: 124, endPoint y: 196, distance: 11.7
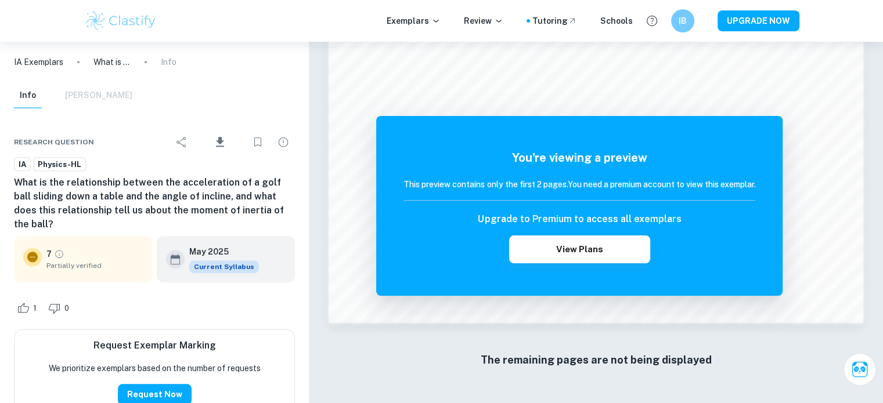
click at [114, 194] on h6 "What is the relationship between the acceleration of a golf ball sliding down a…" at bounding box center [154, 204] width 281 height 56
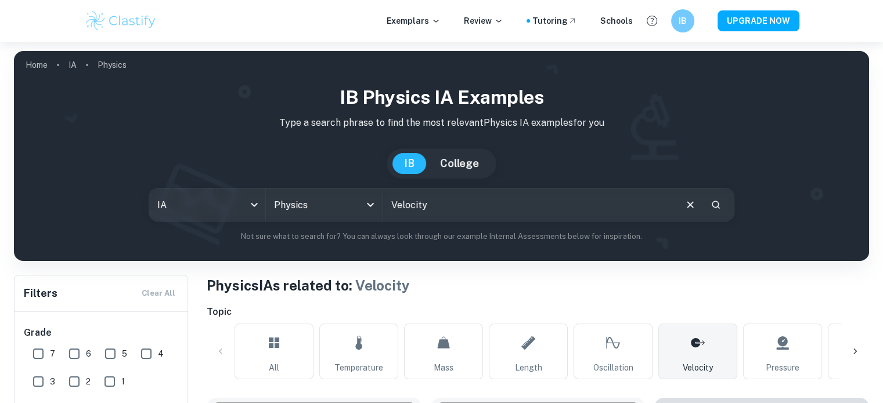
click at [854, 364] on div at bounding box center [855, 352] width 28 height 28
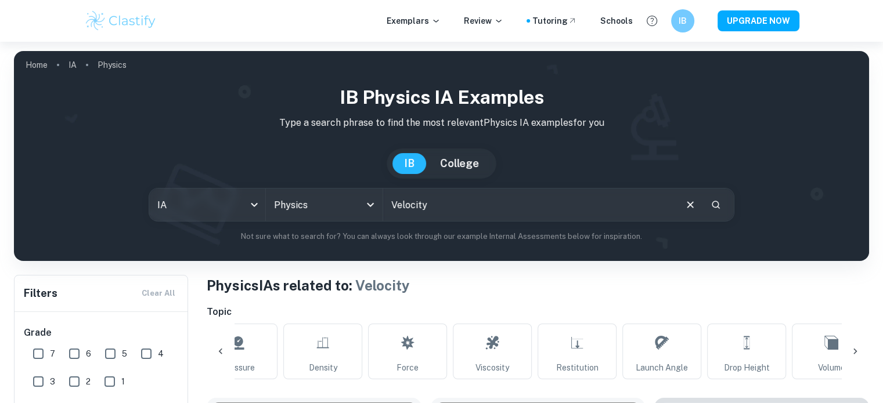
click at [854, 364] on div at bounding box center [855, 352] width 28 height 28
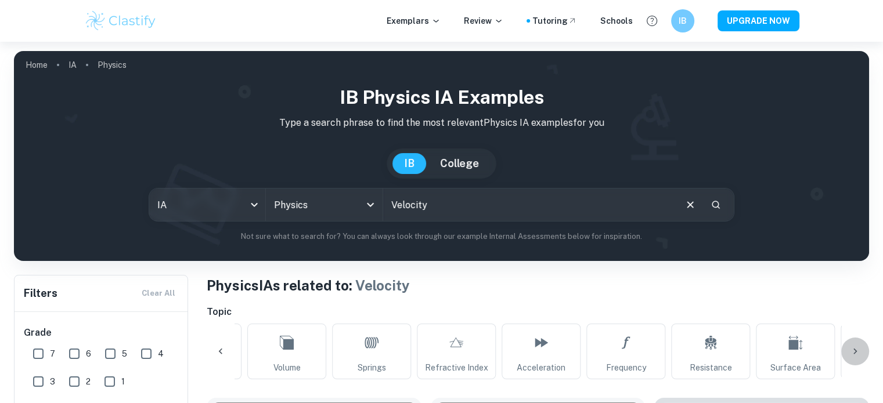
click at [854, 364] on div at bounding box center [855, 352] width 28 height 28
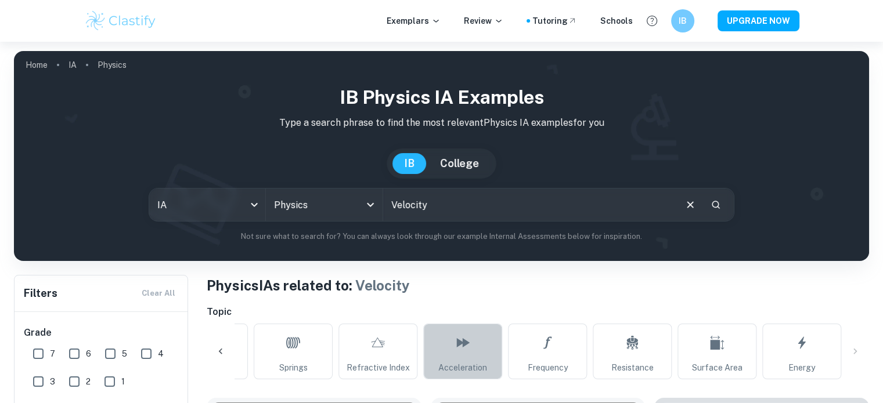
click at [460, 359] on link "Acceleration" at bounding box center [462, 352] width 79 height 56
type input "Acceleration"
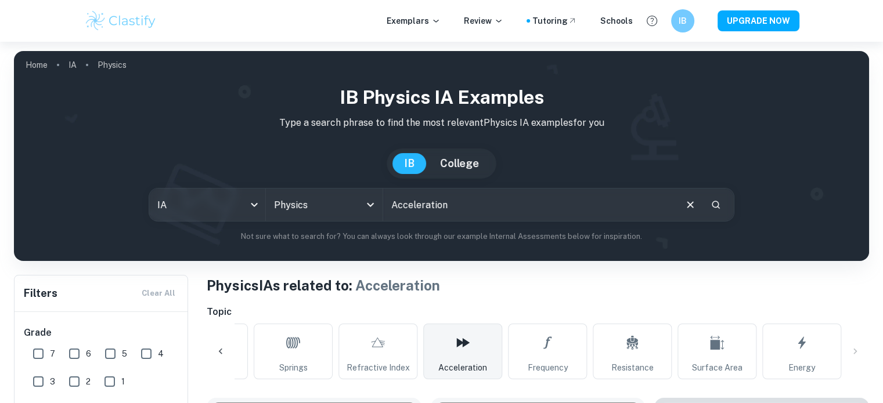
scroll to position [406, 0]
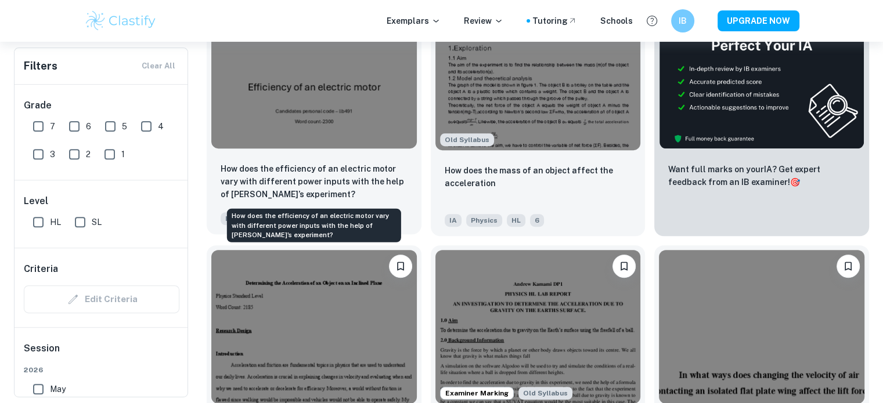
click at [380, 188] on p "How does the efficiency of an electric motor vary with different power inputs w…" at bounding box center [314, 182] width 187 height 38
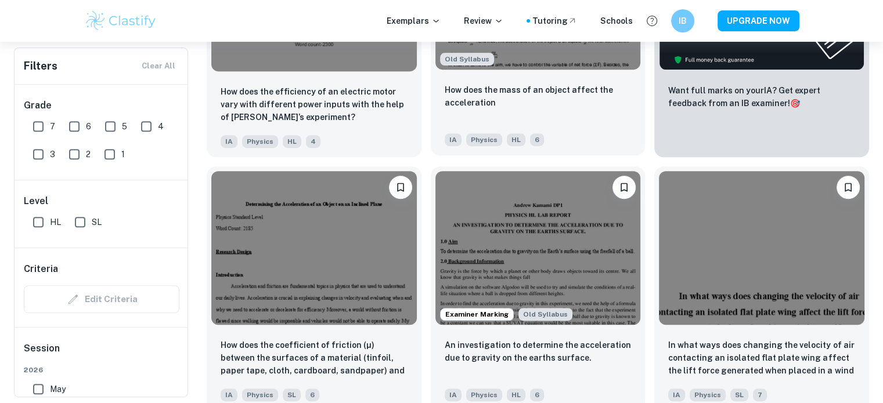
scroll to position [581, 0]
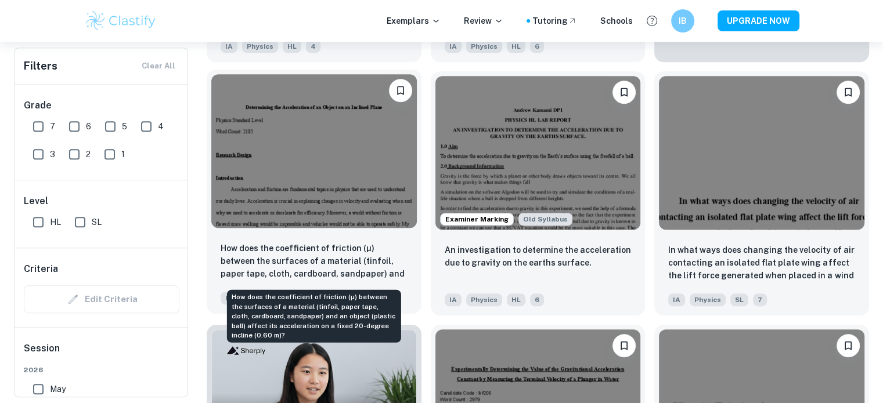
click at [380, 255] on p "How does the coefficient of friction (µ) between the surfaces of a material (ti…" at bounding box center [314, 261] width 187 height 39
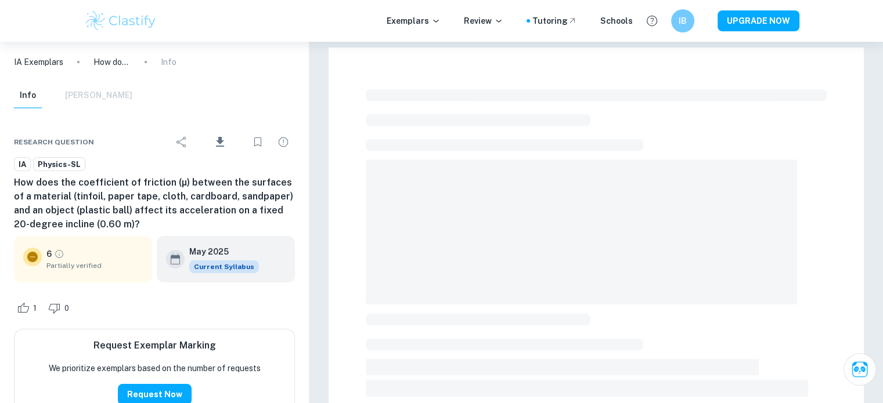
click at [222, 205] on h6 "How does the coefficient of friction (µ) between the surfaces of a material (ti…" at bounding box center [154, 204] width 281 height 56
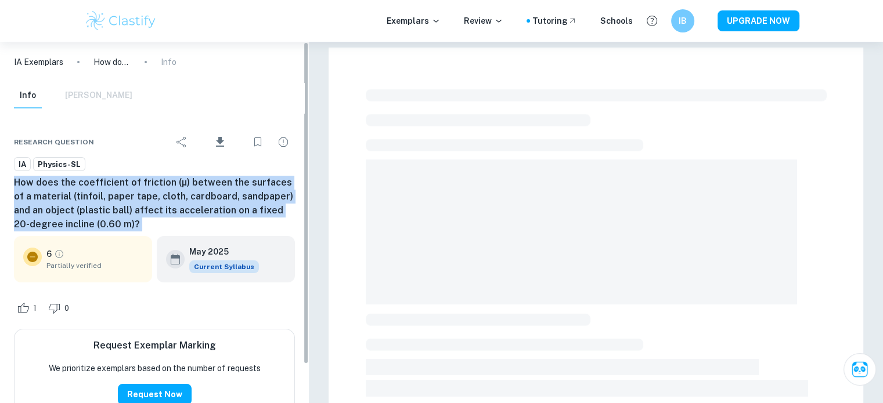
click at [222, 205] on h6 "How does the coefficient of friction (µ) between the surfaces of a material (ti…" at bounding box center [154, 204] width 281 height 56
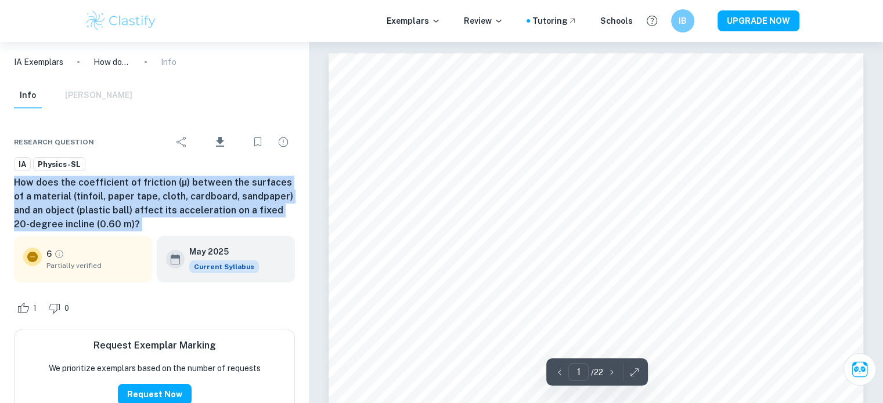
click at [193, 210] on h6 "How does the coefficient of friction (µ) between the surfaces of a material (ti…" at bounding box center [154, 204] width 281 height 56
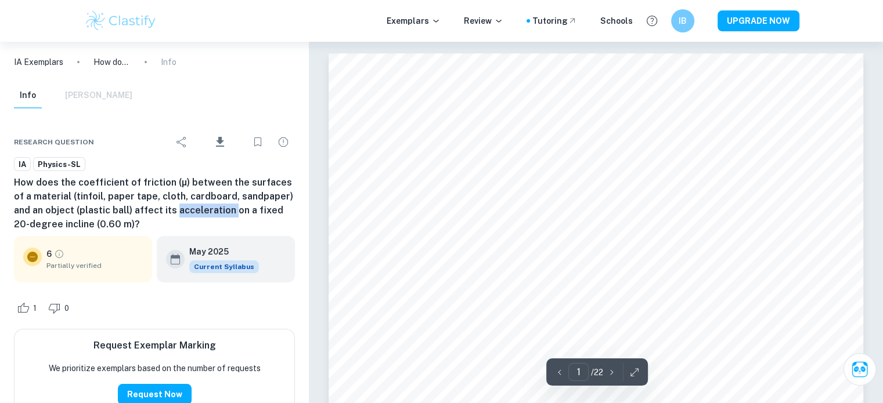
click at [193, 210] on h6 "How does the coefficient of friction (µ) between the surfaces of a material (ti…" at bounding box center [154, 204] width 281 height 56
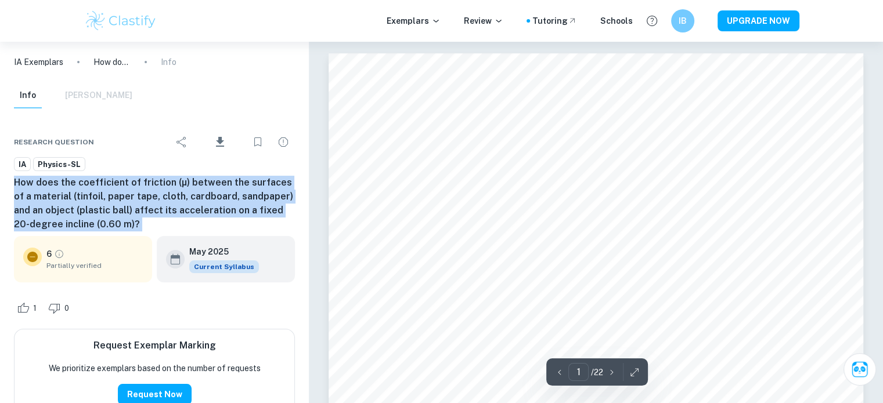
click at [193, 210] on h6 "How does the coefficient of friction (µ) between the surfaces of a material (ti…" at bounding box center [154, 204] width 281 height 56
click at [146, 203] on h6 "How does the coefficient of friction (µ) between the surfaces of a material (ti…" at bounding box center [154, 204] width 281 height 56
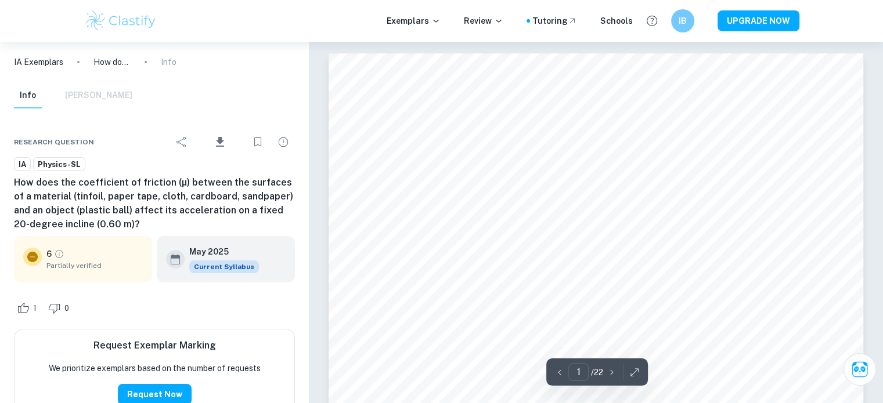
click at [146, 203] on h6 "How does the coefficient of friction (µ) between the surfaces of a material (ti…" at bounding box center [154, 204] width 281 height 56
click at [96, 199] on h6 "How does the coefficient of friction (µ) between the surfaces of a material (ti…" at bounding box center [154, 204] width 281 height 56
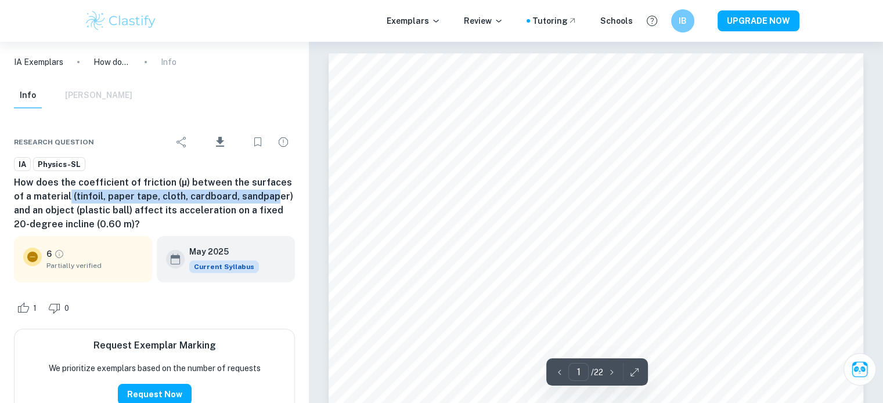
drag, startPoint x: 57, startPoint y: 200, endPoint x: 258, endPoint y: 199, distance: 200.9
click at [258, 199] on h6 "How does the coefficient of friction (µ) between the surfaces of a material (ti…" at bounding box center [154, 204] width 281 height 56
click at [258, 198] on h6 "How does the coefficient of friction (µ) between the surfaces of a material (ti…" at bounding box center [154, 204] width 281 height 56
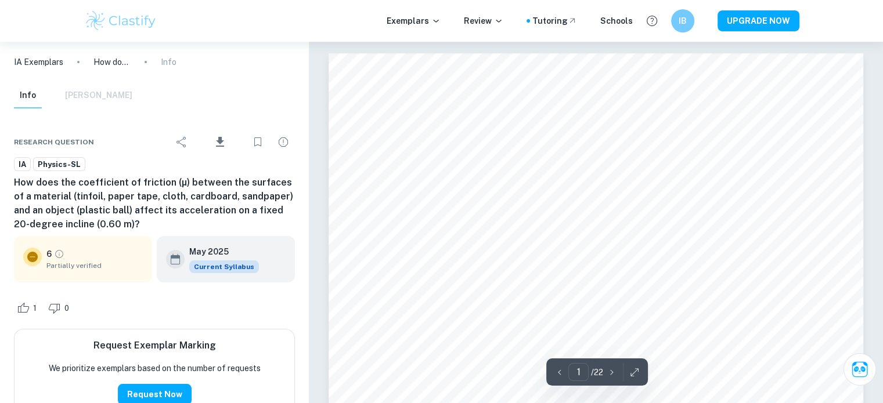
click at [265, 198] on h6 "How does the coefficient of friction (µ) between the surfaces of a material (ti…" at bounding box center [154, 204] width 281 height 56
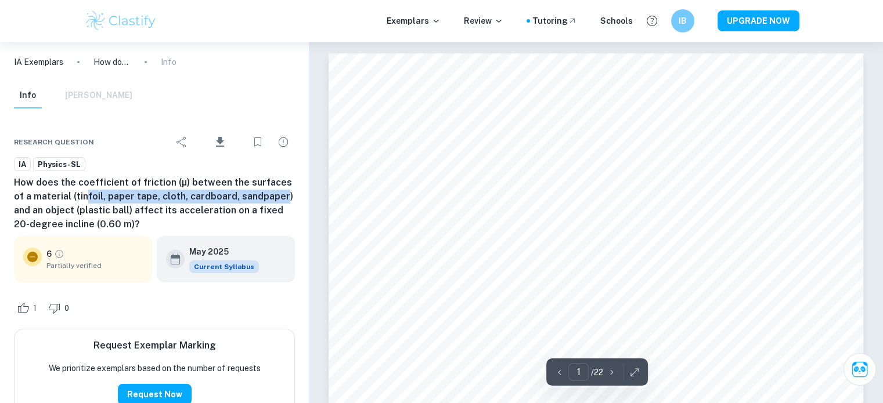
drag, startPoint x: 267, startPoint y: 197, endPoint x: 72, endPoint y: 192, distance: 195.2
click at [72, 192] on h6 "How does the coefficient of friction (µ) between the surfaces of a material (ti…" at bounding box center [154, 204] width 281 height 56
drag, startPoint x: 72, startPoint y: 191, endPoint x: 42, endPoint y: 147, distance: 53.5
click at [71, 190] on h6 "How does the coefficient of friction (µ) between the surfaces of a material (ti…" at bounding box center [154, 204] width 281 height 56
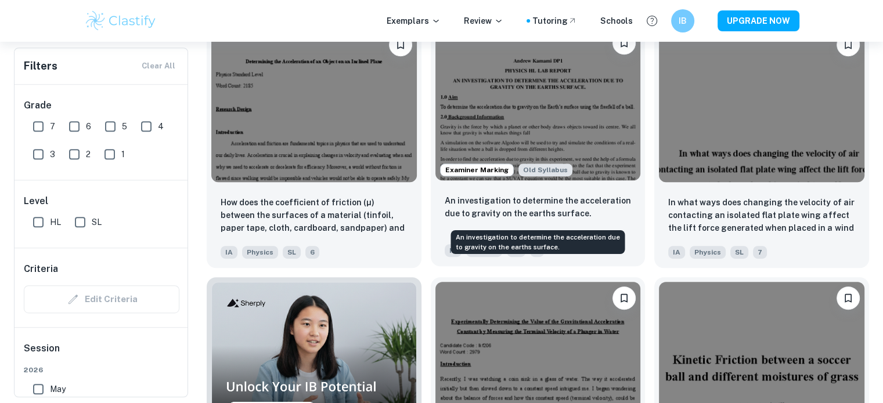
scroll to position [639, 0]
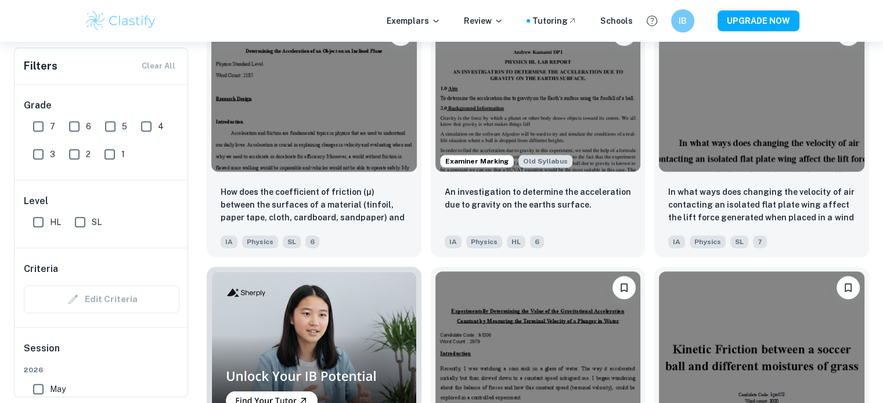
click at [646, 266] on div "How does the varying moisture of grass (No rain, 3mm, 6mm, 10mm, 15mm) affect i…" at bounding box center [757, 385] width 224 height 254
click at [654, 206] on div "In what ways does changing the velocity of air contacting an isolated flat plat…" at bounding box center [757, 131] width 224 height 254
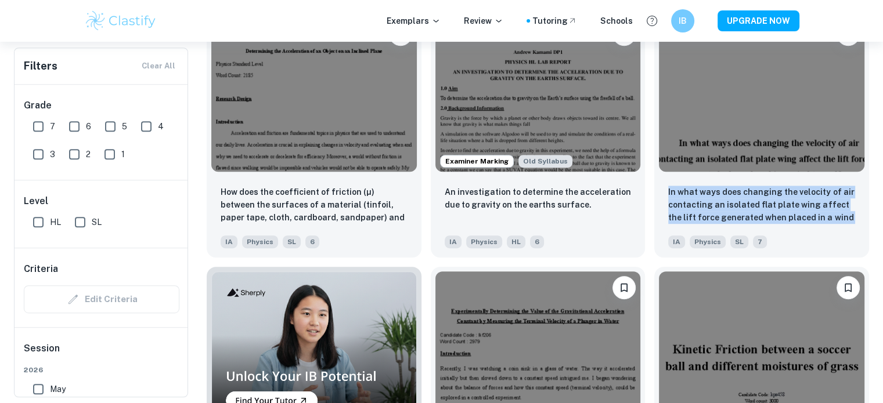
click at [654, 206] on div "In what ways does changing the velocity of air contacting an isolated flat plat…" at bounding box center [757, 131] width 224 height 254
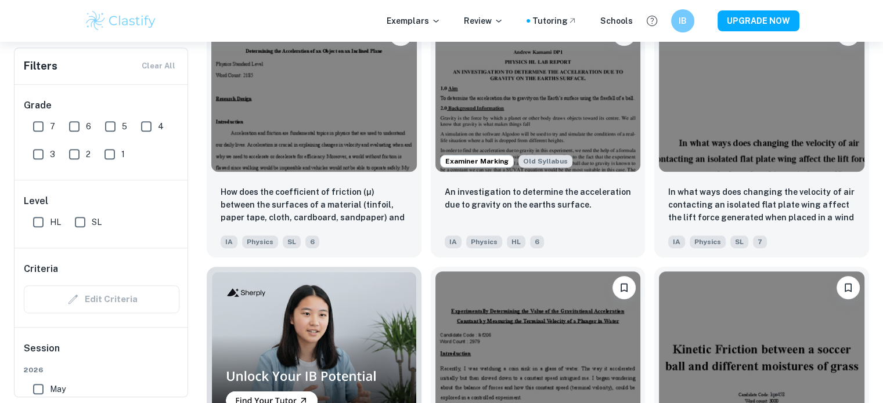
click at [654, 206] on div "In what ways does changing the velocity of air contacting an isolated flat plat…" at bounding box center [757, 131] width 224 height 254
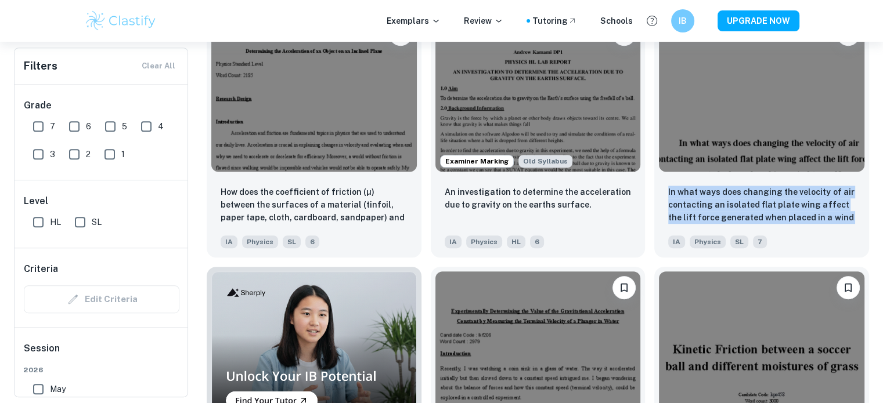
click at [654, 206] on div "In what ways does changing the velocity of air contacting an isolated flat plat…" at bounding box center [757, 131] width 224 height 254
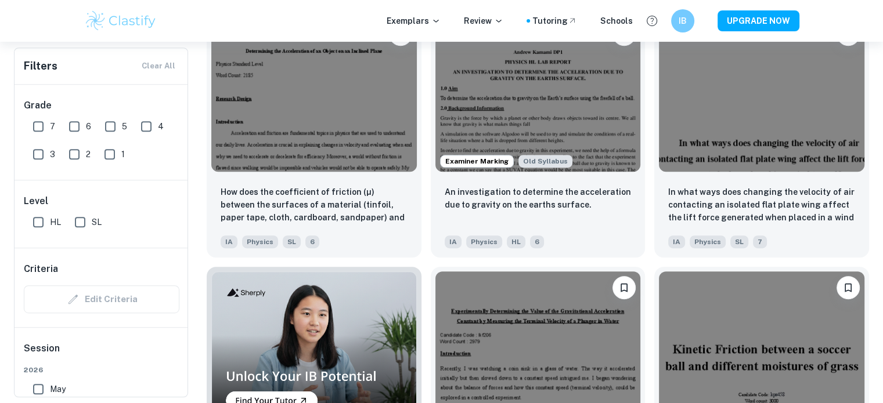
click at [654, 206] on div "In what ways does changing the velocity of air contacting an isolated flat plat…" at bounding box center [757, 131] width 224 height 254
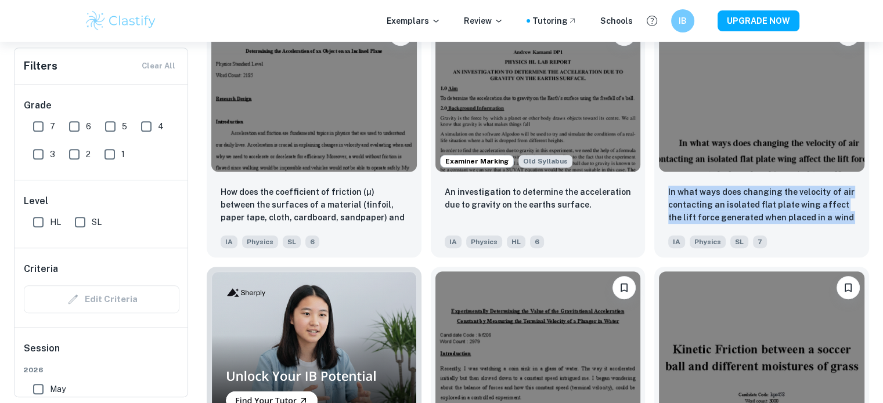
click at [654, 206] on div "In what ways does changing the velocity of air contacting an isolated flat plat…" at bounding box center [757, 131] width 224 height 254
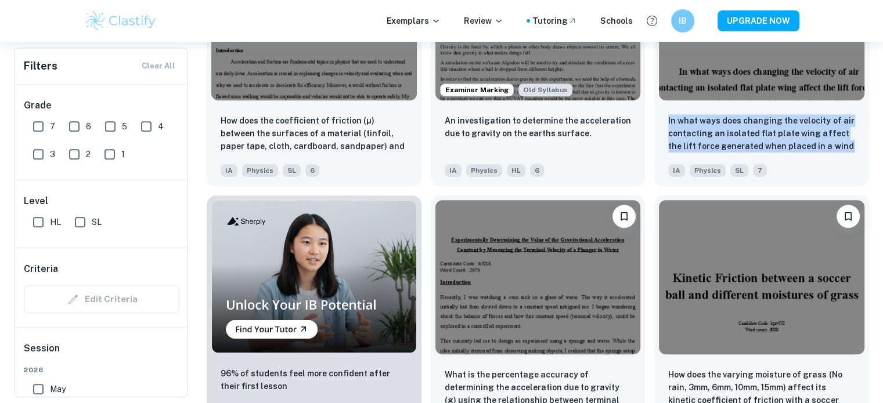
scroll to position [813, 0]
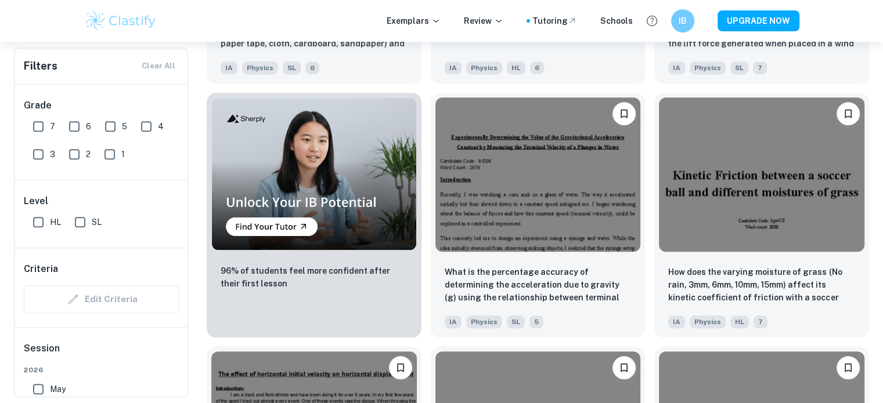
click at [652, 296] on div "How does the varying moisture of grass (No rain, 3mm, 6mm, 10mm, 15mm) affect i…" at bounding box center [757, 211] width 224 height 254
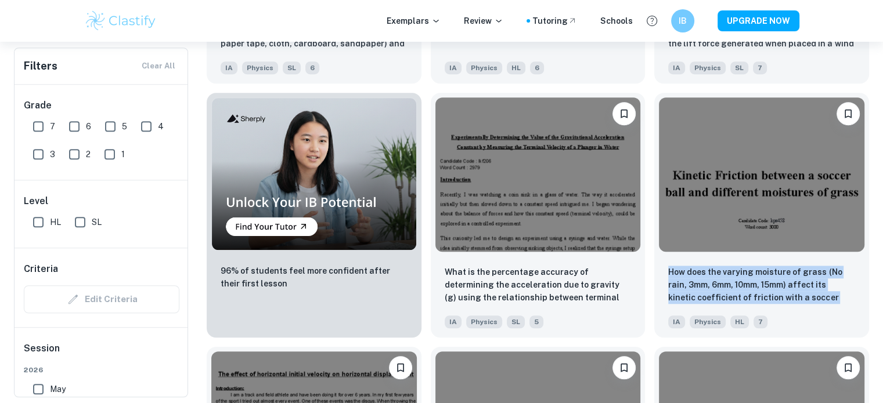
click at [652, 296] on div "How does the varying moisture of grass (No rain, 3mm, 6mm, 10mm, 15mm) affect i…" at bounding box center [757, 211] width 224 height 254
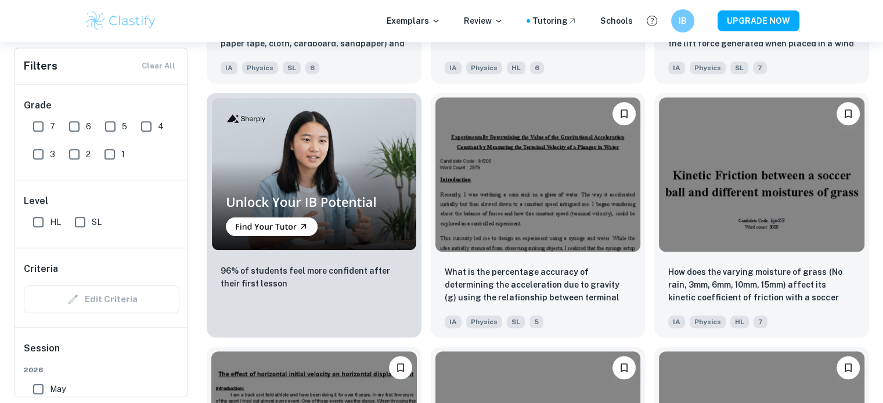
click at [652, 290] on div "How does the varying moisture of grass (No rain, 3mm, 6mm, 10mm, 15mm) affect i…" at bounding box center [757, 211] width 224 height 254
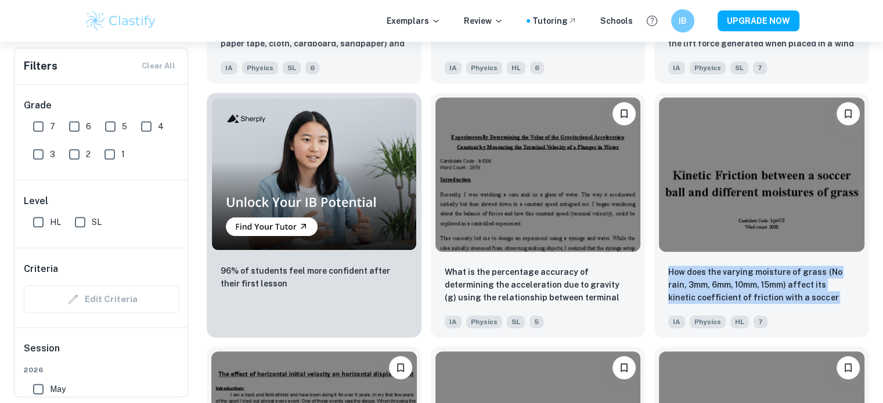
click at [652, 290] on div "How does the varying moisture of grass (No rain, 3mm, 6mm, 10mm, 15mm) affect i…" at bounding box center [757, 211] width 224 height 254
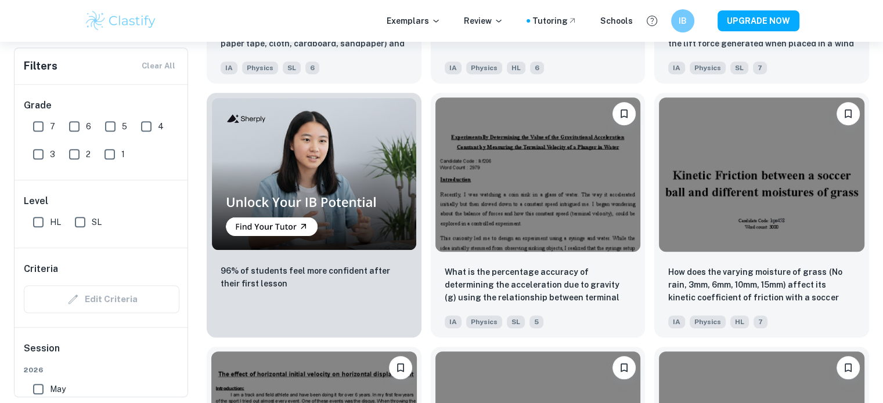
click at [652, 290] on div "How does the varying moisture of grass (No rain, 3mm, 6mm, 10mm, 15mm) affect i…" at bounding box center [757, 211] width 224 height 254
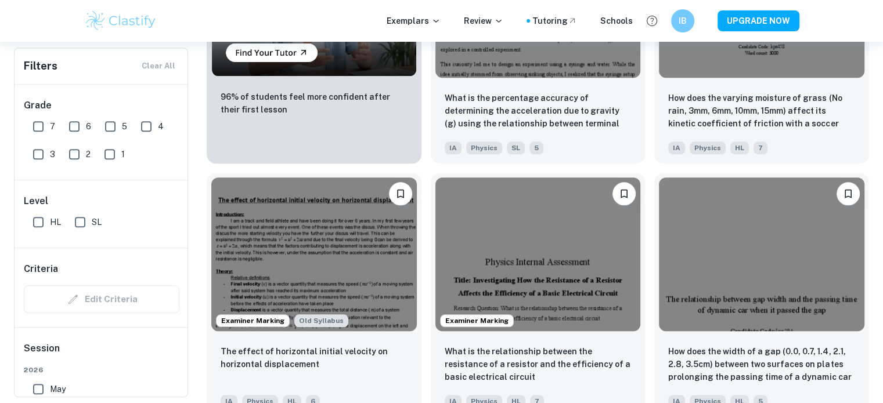
scroll to position [1045, 0]
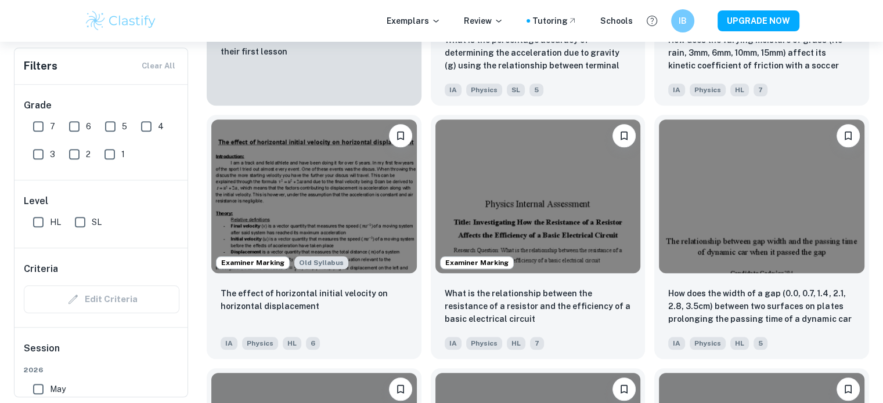
click at [652, 290] on div "How does the width of a gap (0.0, 0.7, 1.4, 2.1, 2.8, 3.5cm) between two surfac…" at bounding box center [757, 233] width 224 height 254
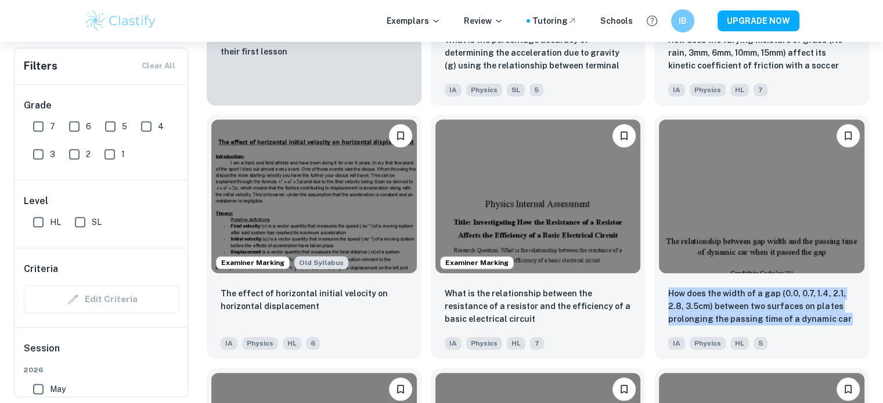
click at [652, 290] on div "How does the width of a gap (0.0, 0.7, 1.4, 2.1, 2.8, 3.5cm) between two surfac…" at bounding box center [757, 233] width 224 height 254
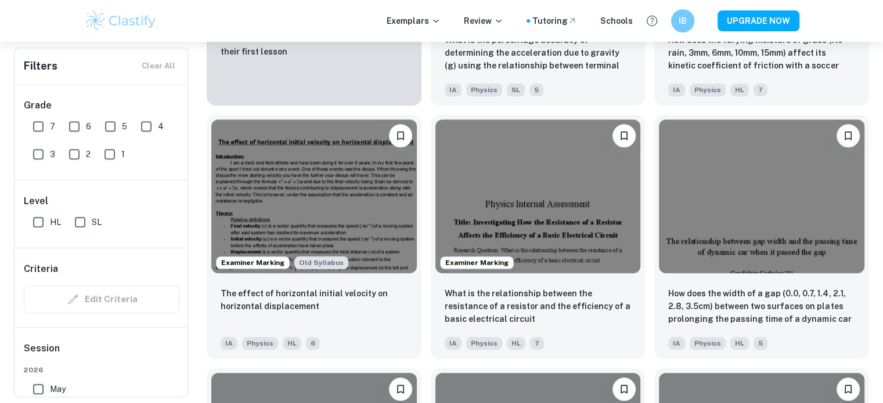
click at [652, 290] on div "How does the width of a gap (0.0, 0.7, 1.4, 2.1, 2.8, 3.5cm) between two surfac…" at bounding box center [757, 233] width 224 height 254
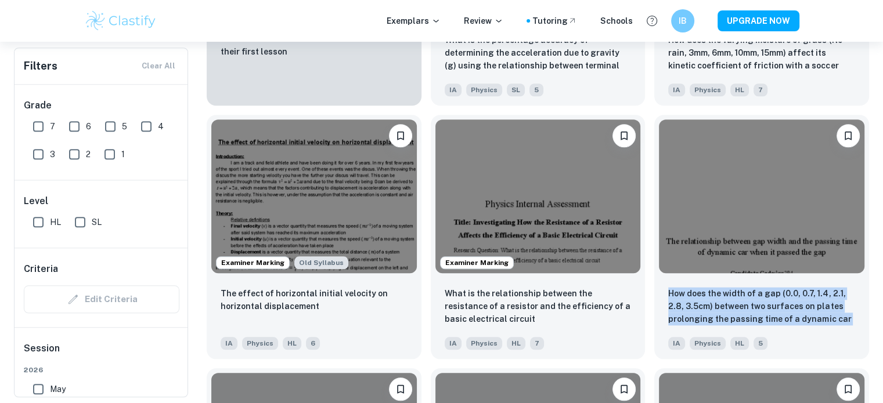
click at [652, 290] on div "How does the width of a gap (0.0, 0.7, 1.4, 2.1, 2.8, 3.5cm) between two surfac…" at bounding box center [757, 233] width 224 height 254
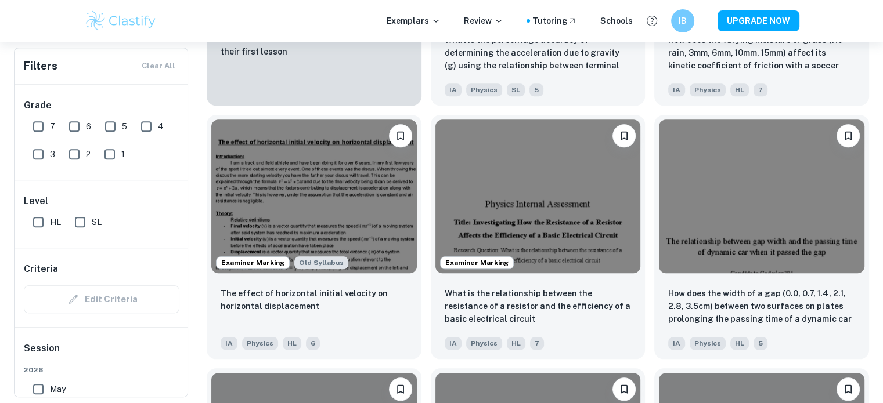
click at [652, 290] on div "How does the width of a gap (0.0, 0.7, 1.4, 2.1, 2.8, 3.5cm) between two surfac…" at bounding box center [757, 233] width 224 height 254
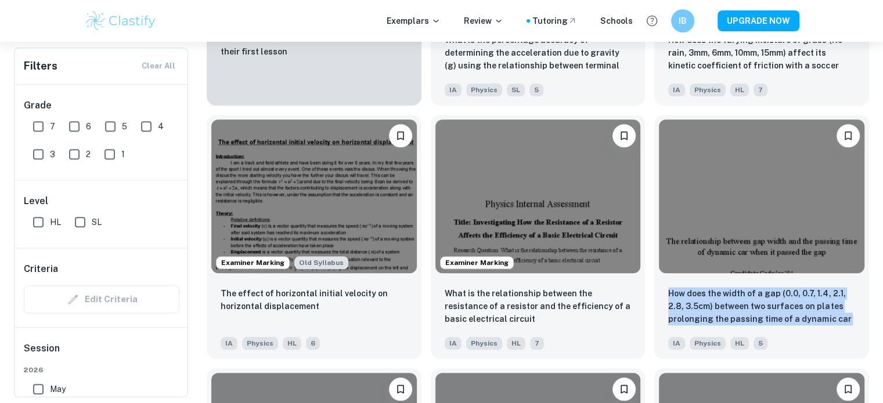
click at [652, 290] on div "How does the width of a gap (0.0, 0.7, 1.4, 2.1, 2.8, 3.5cm) between two surfac…" at bounding box center [757, 233] width 224 height 254
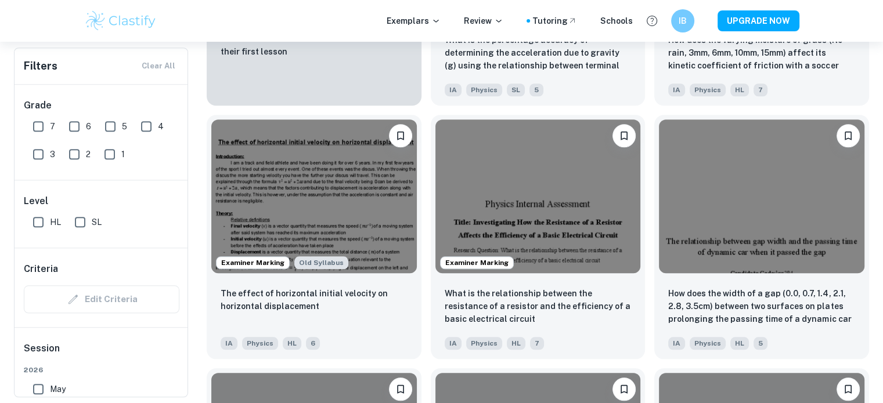
click at [652, 290] on div "How does the width of a gap (0.0, 0.7, 1.4, 2.1, 2.8, 3.5cm) between two surfac…" at bounding box center [757, 233] width 224 height 254
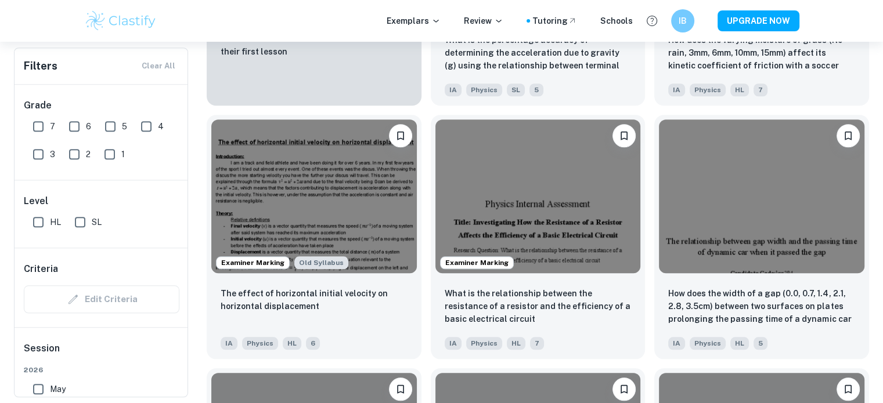
click at [652, 290] on div "How does the width of a gap (0.0, 0.7, 1.4, 2.1, 2.8, 3.5cm) between two surfac…" at bounding box center [757, 233] width 224 height 254
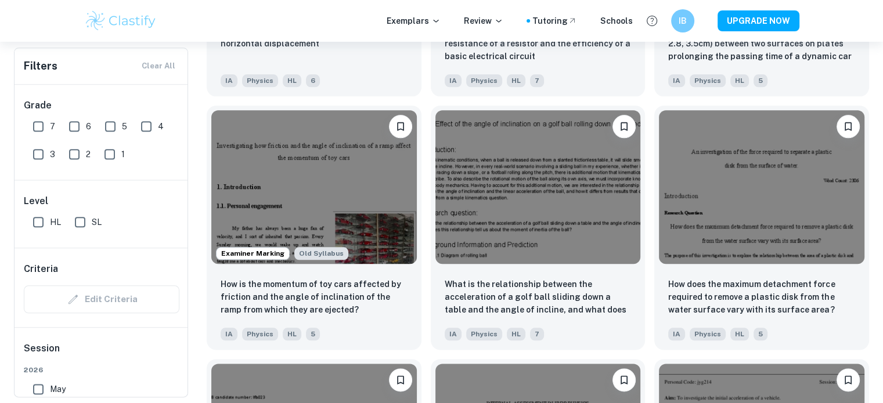
scroll to position [1335, 0]
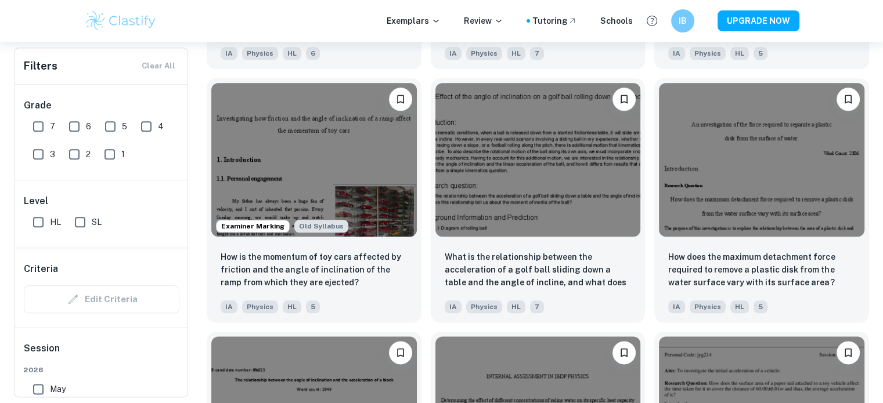
click at [652, 290] on div "How does the maximum detachment force required to remove a plastic disk from th…" at bounding box center [757, 196] width 224 height 254
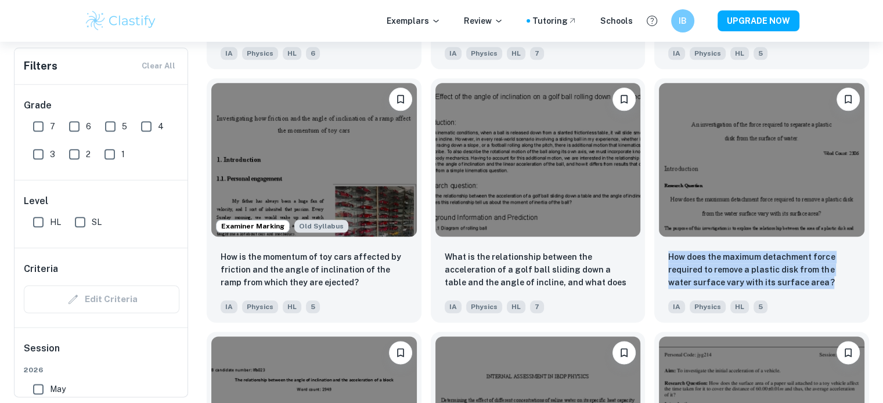
click at [652, 290] on div "How does the maximum detachment force required to remove a plastic disk from th…" at bounding box center [757, 196] width 224 height 254
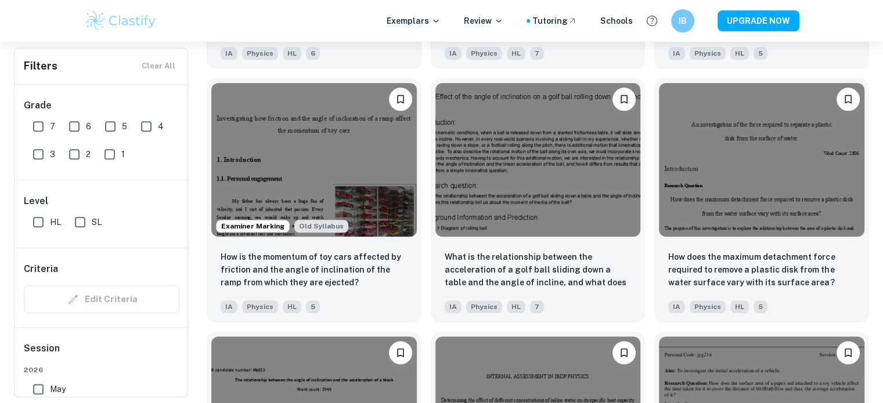
click at [652, 290] on div "How does the maximum detachment force required to remove a plastic disk from th…" at bounding box center [757, 196] width 224 height 254
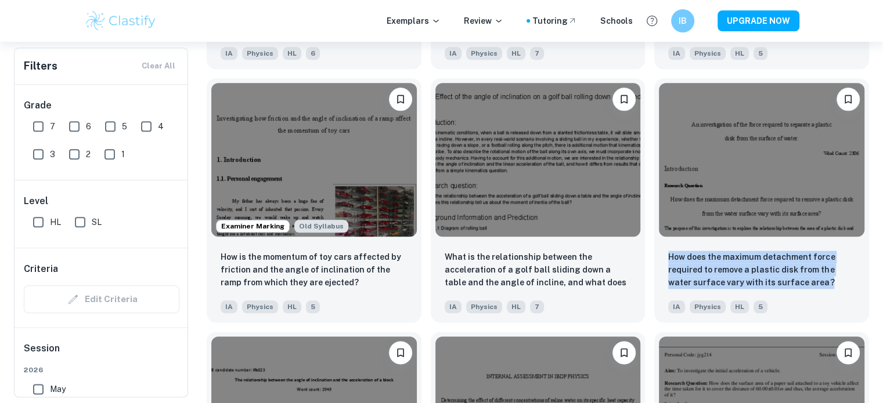
click at [652, 290] on div "How does the maximum detachment force required to remove a plastic disk from th…" at bounding box center [757, 196] width 224 height 254
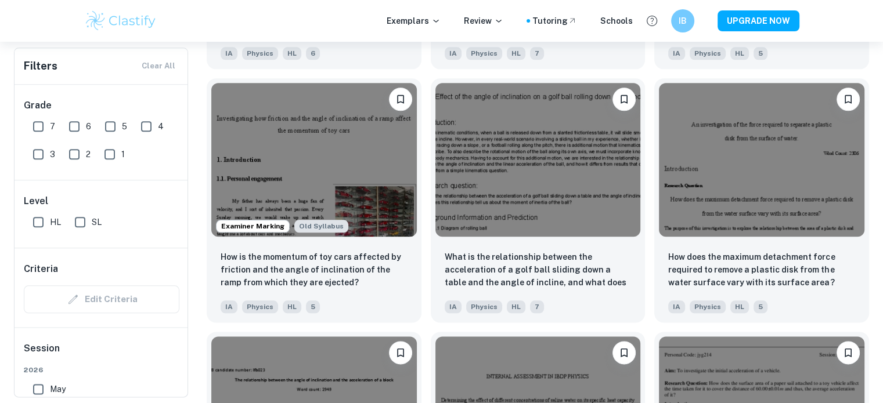
click at [652, 290] on div "How does the maximum detachment force required to remove a plastic disk from th…" at bounding box center [757, 196] width 224 height 254
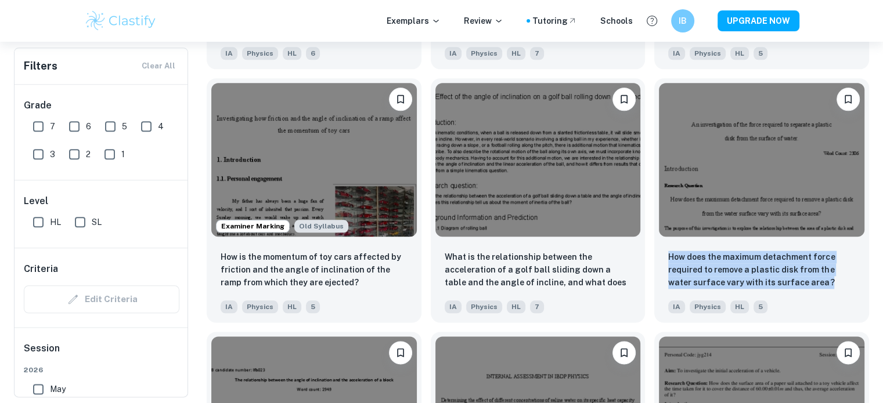
click at [652, 290] on div "How does the maximum detachment force required to remove a plastic disk from th…" at bounding box center [757, 196] width 224 height 254
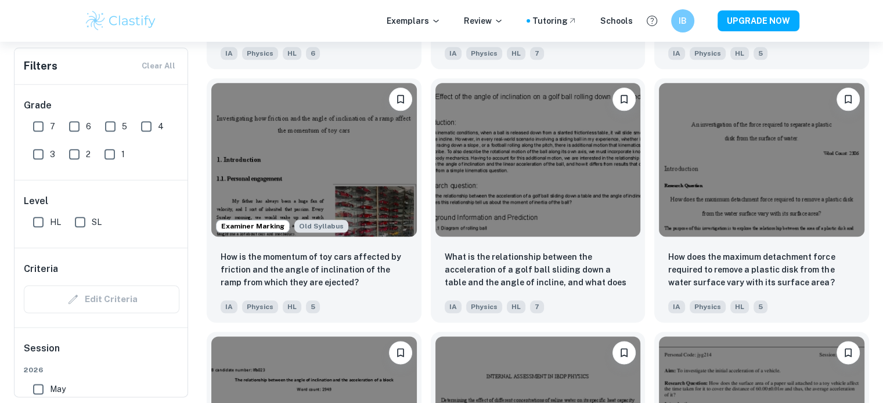
click at [652, 290] on div "How does the maximum detachment force required to remove a plastic disk from th…" at bounding box center [757, 196] width 224 height 254
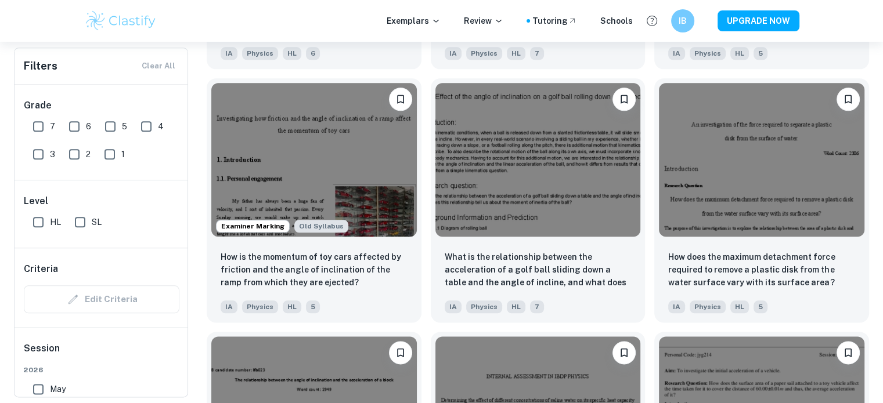
click at [652, 290] on div "How does the maximum detachment force required to remove a plastic disk from th…" at bounding box center [757, 196] width 224 height 254
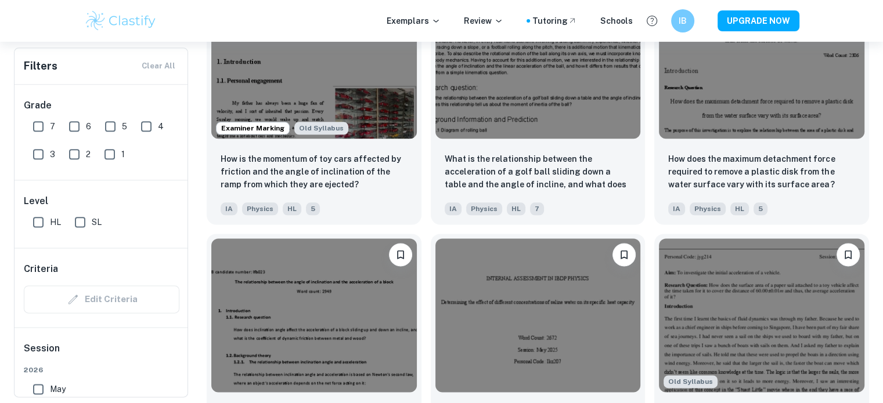
scroll to position [1451, 0]
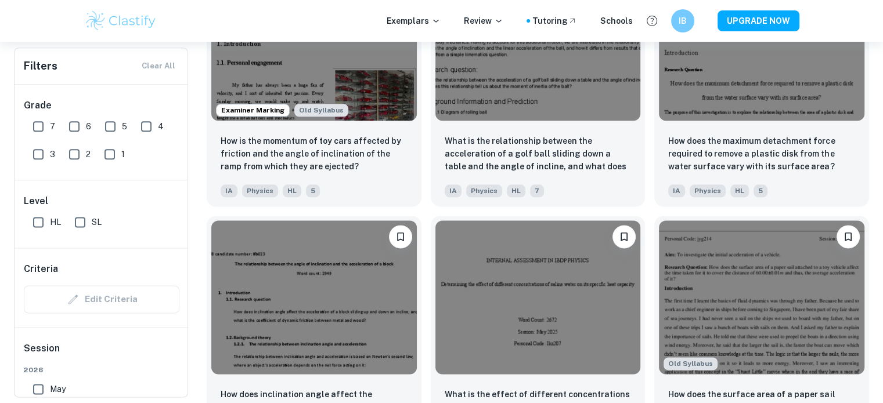
click at [436, 216] on div "What is the effect of different concentrations of saline water on its specific …" at bounding box center [533, 334] width 224 height 254
click at [435, 216] on div "What is the effect of different concentrations of saline water on its specific …" at bounding box center [533, 334] width 224 height 254
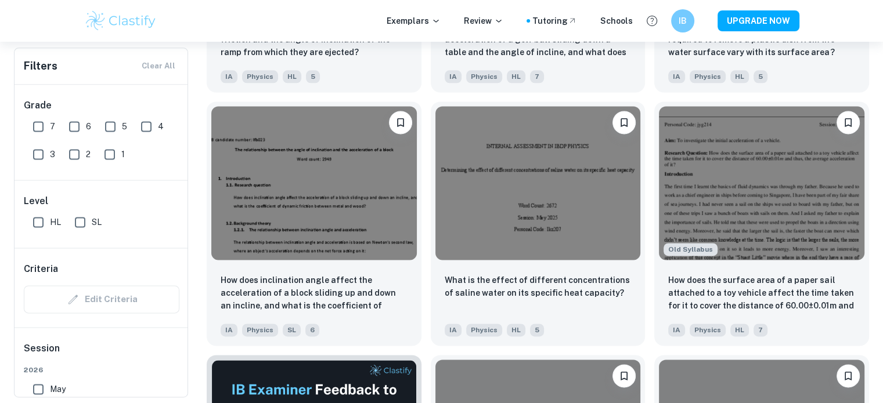
scroll to position [1568, 0]
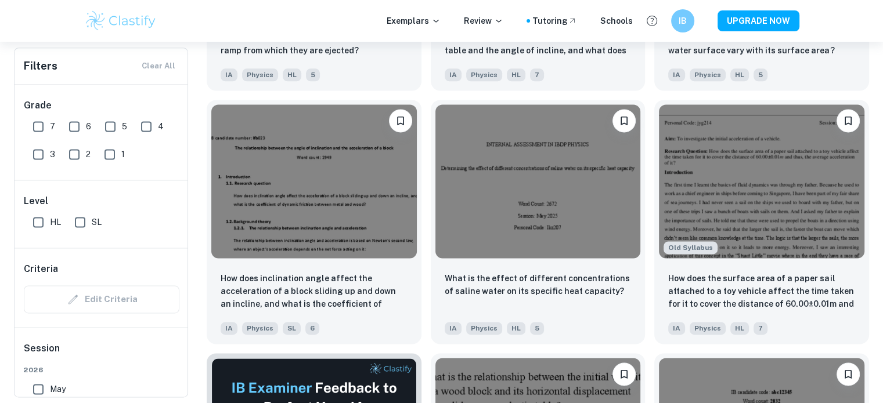
click at [430, 322] on div "What is the effect of different concentrations of saline water on its specific …" at bounding box center [533, 218] width 224 height 254
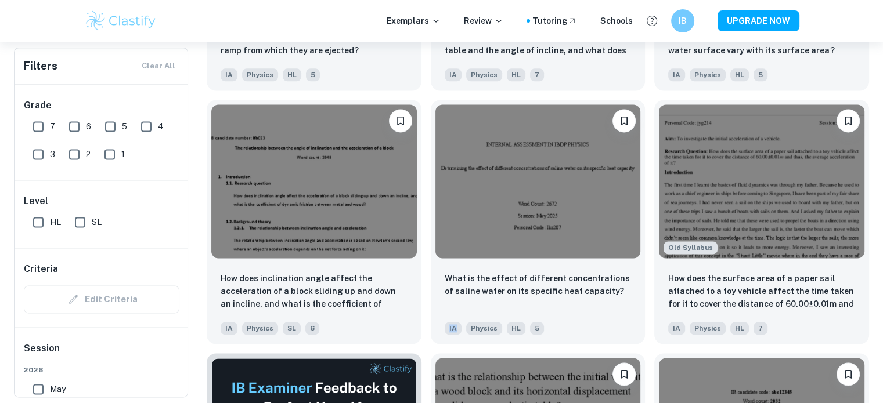
click at [430, 322] on div "What is the effect of different concentrations of saline water on its specific …" at bounding box center [533, 218] width 224 height 254
click at [430, 176] on div "What is the effect of different concentrations of saline water on its specific …" at bounding box center [533, 218] width 224 height 254
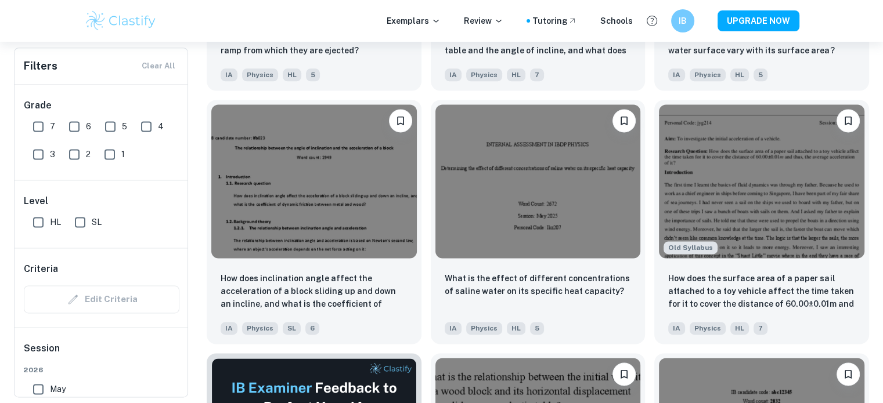
click at [430, 176] on div "What is the effect of different concentrations of saline water on its specific …" at bounding box center [533, 218] width 224 height 254
drag, startPoint x: 430, startPoint y: 176, endPoint x: 427, endPoint y: 296, distance: 119.0
click at [427, 296] on div "What is the effect of different concentrations of saline water on its specific …" at bounding box center [533, 218] width 224 height 254
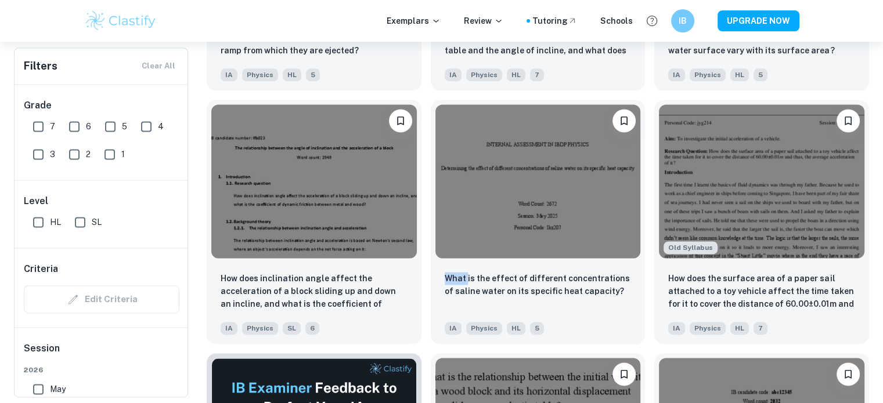
click at [427, 296] on div "What is the effect of different concentrations of saline water on its specific …" at bounding box center [533, 218] width 224 height 254
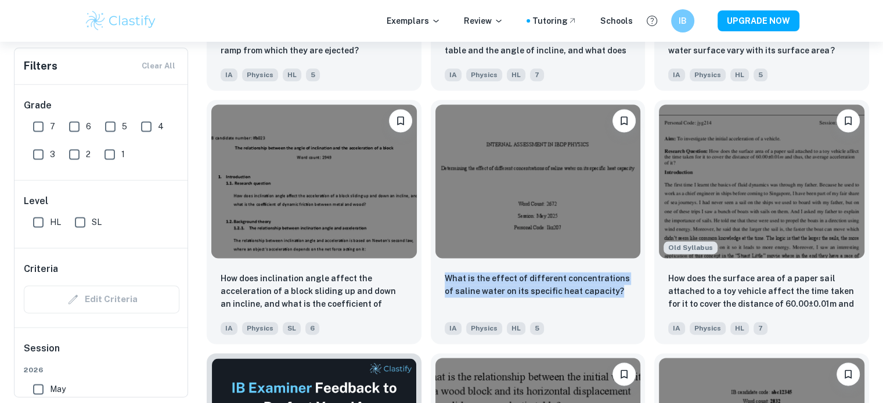
click at [427, 296] on div "What is the effect of different concentrations of saline water on its specific …" at bounding box center [533, 218] width 224 height 254
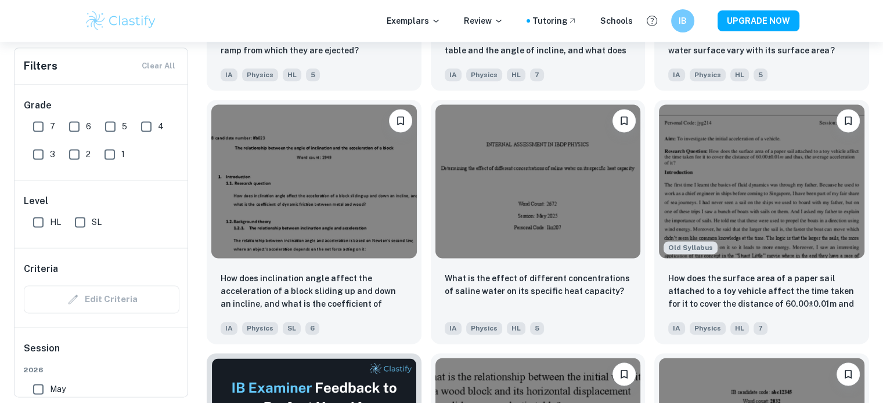
click at [426, 290] on div "What is the effect of different concentrations of saline water on its specific …" at bounding box center [533, 218] width 224 height 254
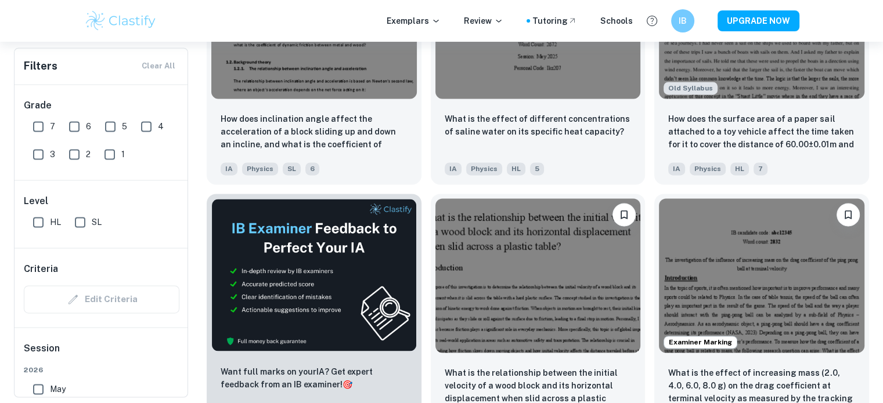
scroll to position [1800, 0]
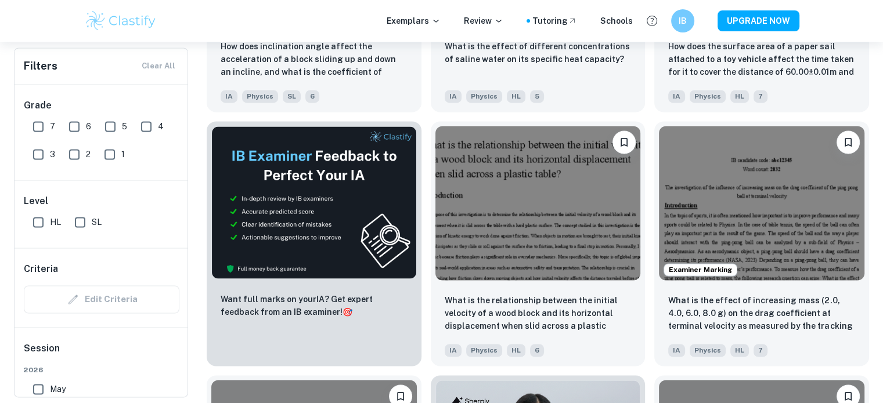
click at [430, 314] on div "What is the relationship between the initial velocity of a wood block and its h…" at bounding box center [533, 239] width 224 height 254
click at [426, 311] on div "What is the relationship between the initial velocity of a wood block and its h…" at bounding box center [533, 239] width 224 height 254
click at [426, 309] on div "What is the relationship between the initial velocity of a wood block and its h…" at bounding box center [533, 239] width 224 height 254
click at [426, 308] on div "What is the relationship between the initial velocity of a wood block and its h…" at bounding box center [533, 239] width 224 height 254
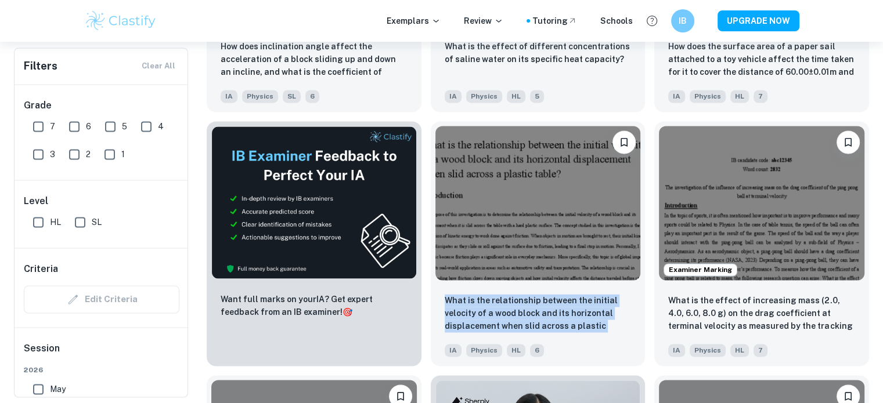
click at [426, 308] on div "What is the relationship between the initial velocity of a wood block and its h…" at bounding box center [533, 239] width 224 height 254
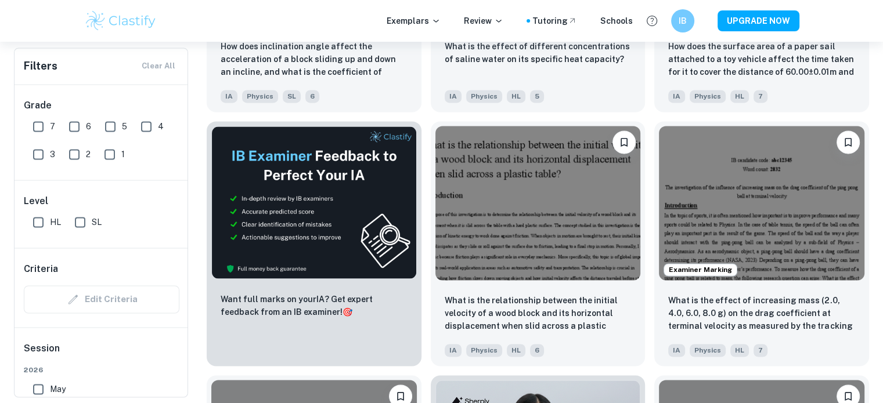
click at [426, 308] on div "What is the relationship between the initial velocity of a wood block and its h…" at bounding box center [533, 239] width 224 height 254
click at [428, 315] on div "What is the relationship between the initial velocity of a wood block and its h…" at bounding box center [533, 239] width 224 height 254
click at [427, 315] on div "What is the relationship between the initial velocity of a wood block and its h…" at bounding box center [533, 239] width 224 height 254
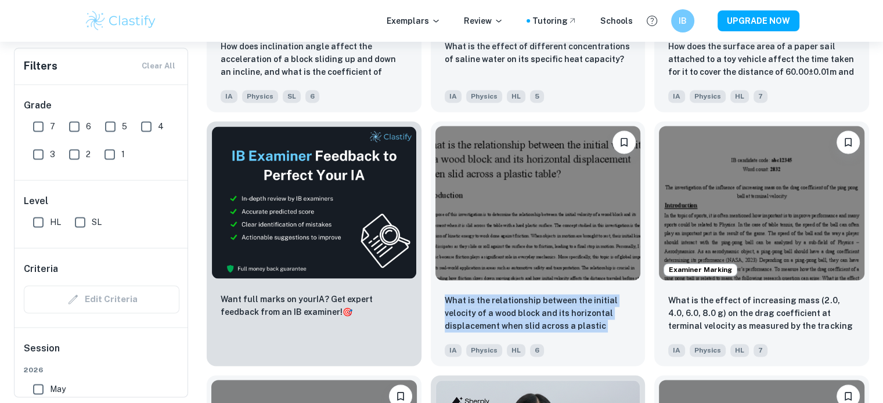
click at [427, 315] on div "What is the relationship between the initial velocity of a wood block and its h…" at bounding box center [533, 239] width 224 height 254
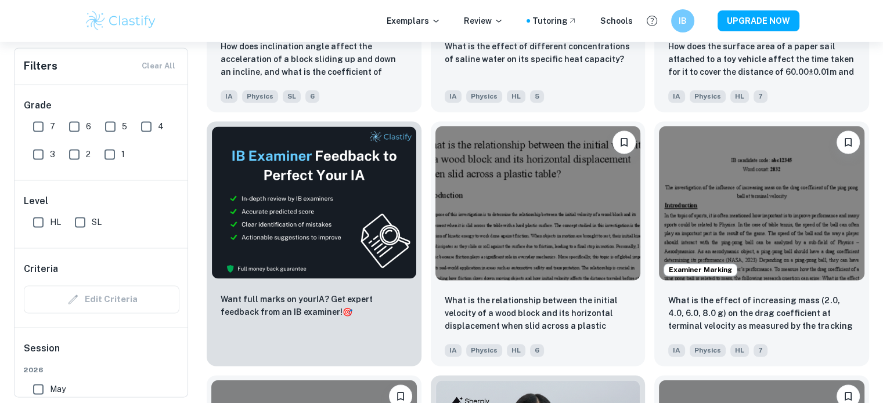
drag, startPoint x: 427, startPoint y: 315, endPoint x: 428, endPoint y: 307, distance: 7.6
click at [428, 307] on div "What is the relationship between the initial velocity of a wood block and its h…" at bounding box center [533, 239] width 224 height 254
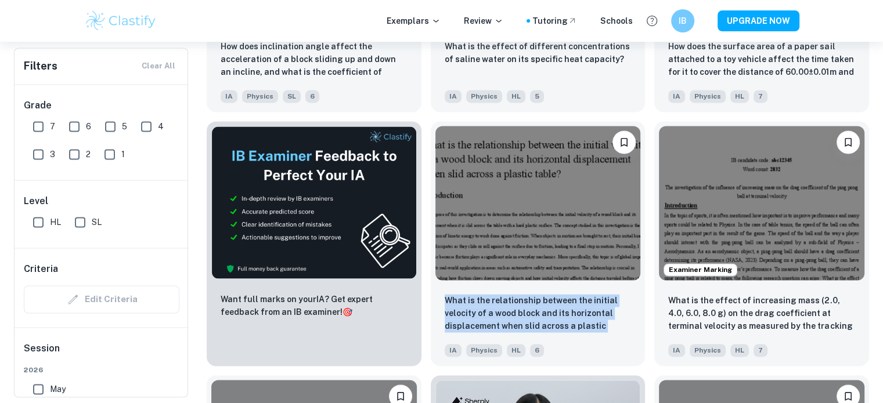
click at [428, 307] on div "What is the relationship between the initial velocity of a wood block and its h…" at bounding box center [533, 239] width 224 height 254
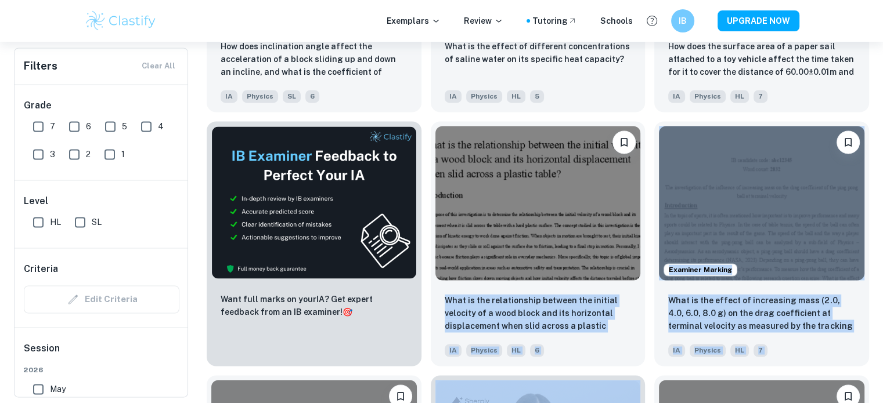
drag, startPoint x: 455, startPoint y: 338, endPoint x: 427, endPoint y: 297, distance: 49.8
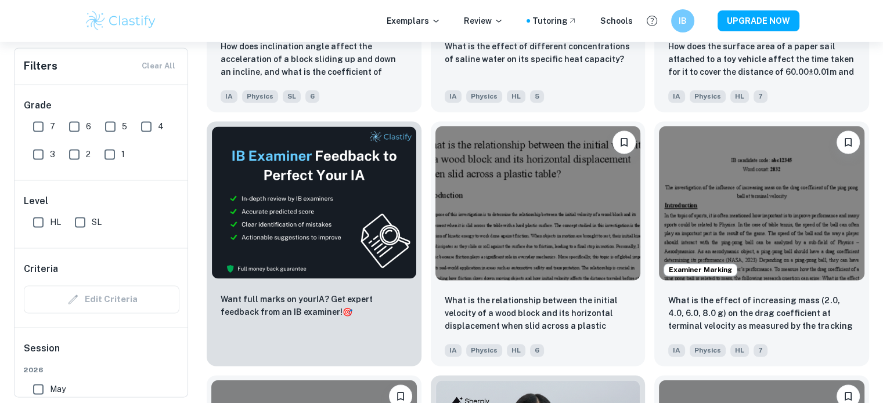
click at [425, 317] on div "What is the relationship between the initial velocity of a wood block and its h…" at bounding box center [533, 239] width 224 height 254
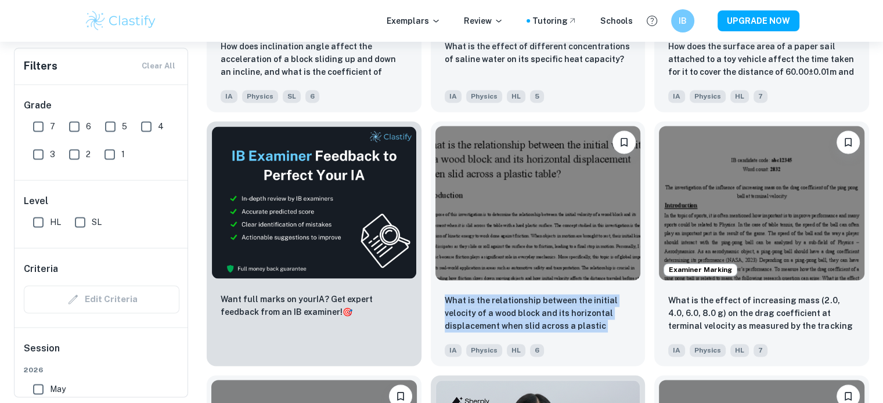
click at [425, 317] on div "What is the relationship between the initial velocity of a wood block and its h…" at bounding box center [533, 239] width 224 height 254
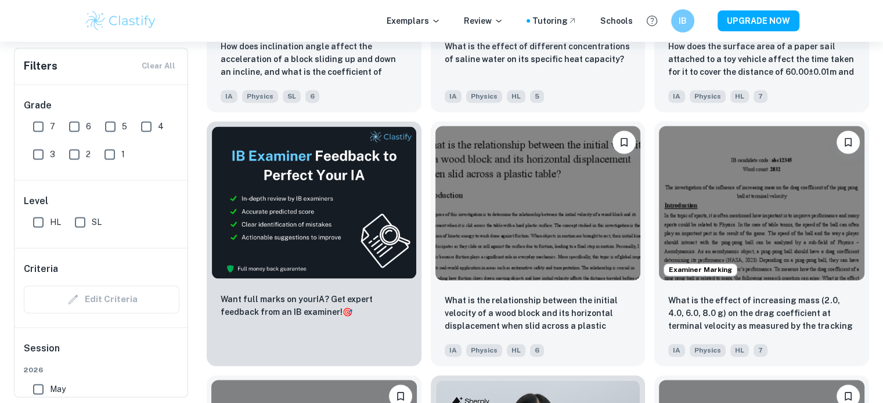
click at [428, 316] on div "What is the relationship between the initial velocity of a wood block and its h…" at bounding box center [533, 239] width 224 height 254
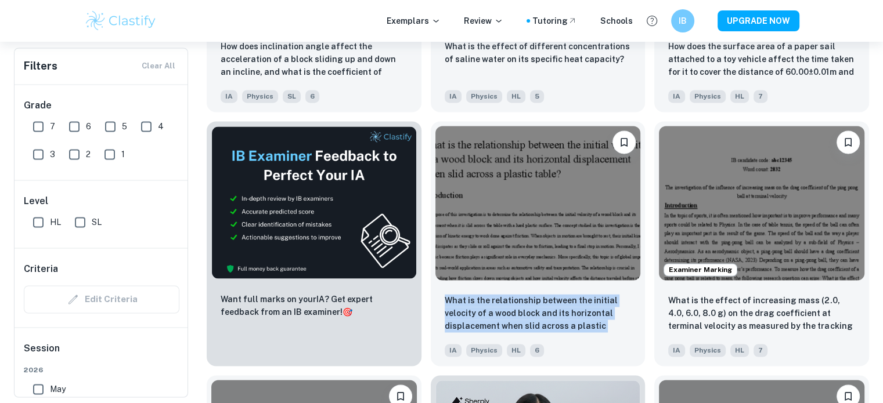
click at [428, 316] on div "What is the relationship between the initial velocity of a wood block and its h…" at bounding box center [533, 239] width 224 height 254
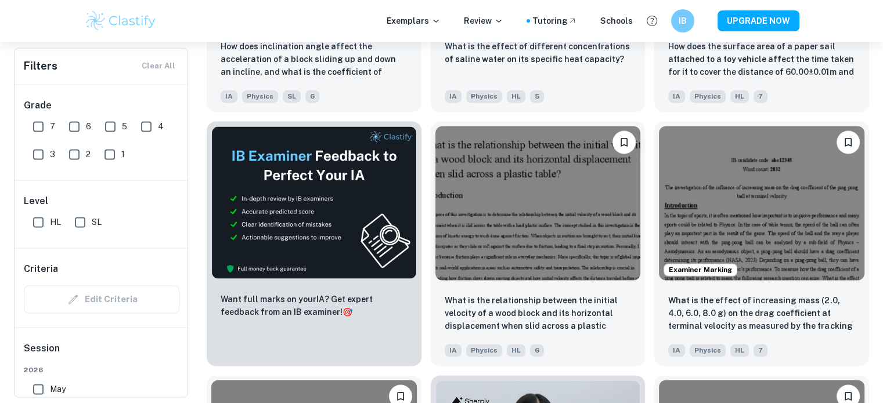
click at [428, 316] on div "What is the relationship between the initial velocity of a wood block and its h…" at bounding box center [533, 239] width 224 height 254
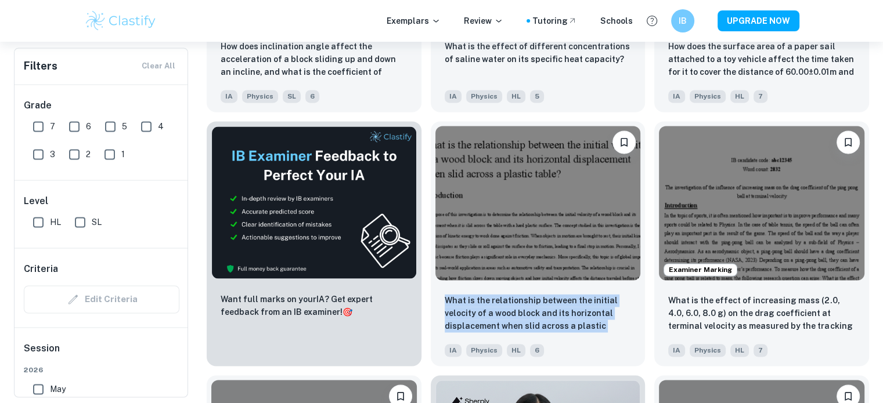
click at [428, 316] on div "What is the relationship between the initial velocity of a wood block and its h…" at bounding box center [533, 239] width 224 height 254
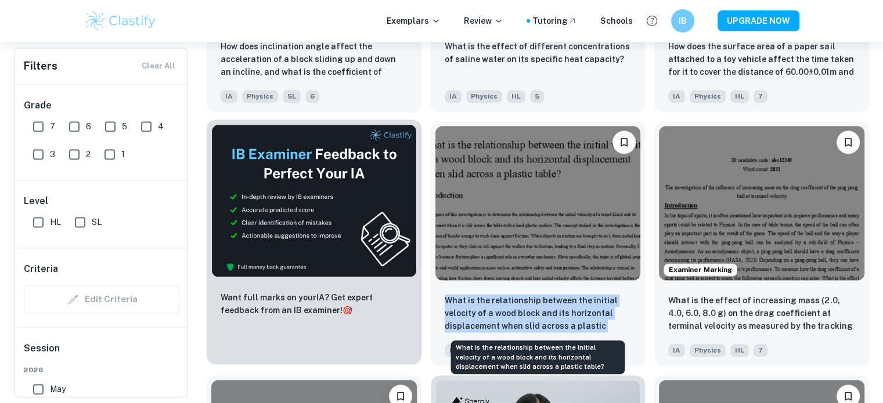
click at [420, 233] on div at bounding box center [314, 201] width 215 height 162
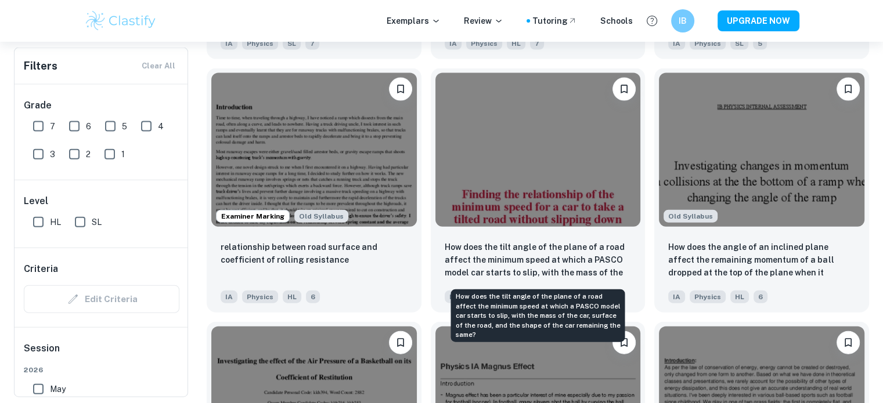
scroll to position [2646, 0]
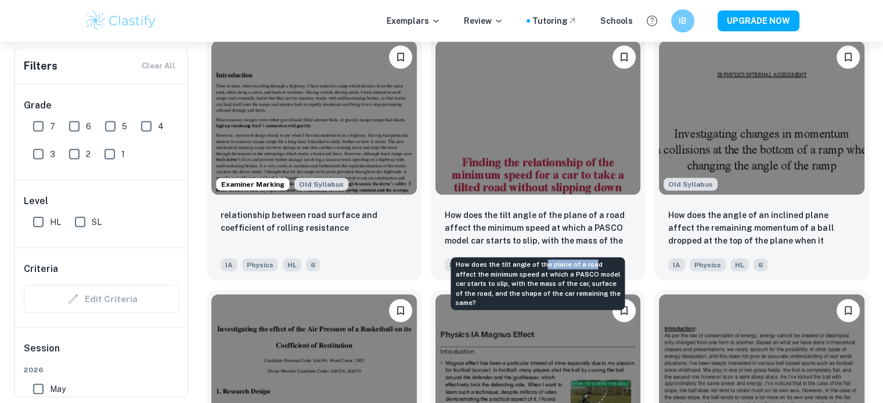
drag, startPoint x: 585, startPoint y: 250, endPoint x: 532, endPoint y: 251, distance: 52.9
click at [532, 251] on div "How does the tilt angle of the plane of a road affect the minimum speed at whic…" at bounding box center [537, 281] width 176 height 62
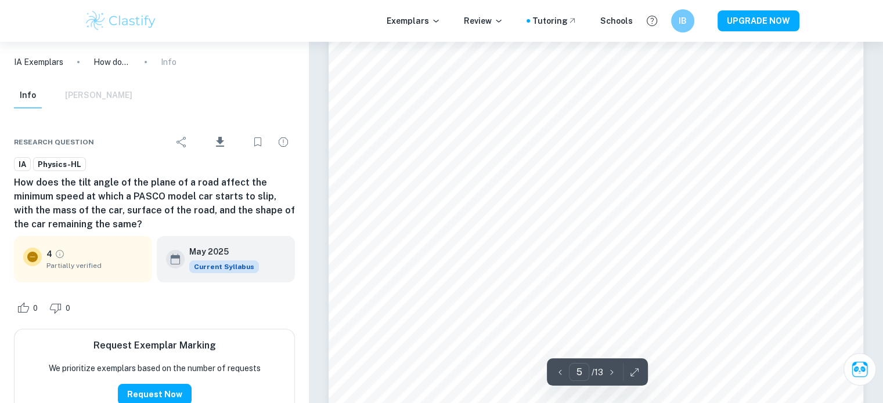
scroll to position [3619, 0]
type input "8"
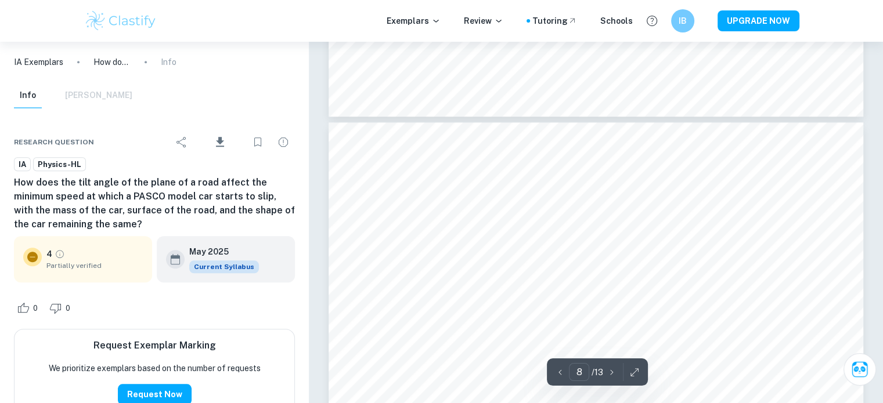
scroll to position [5441, 0]
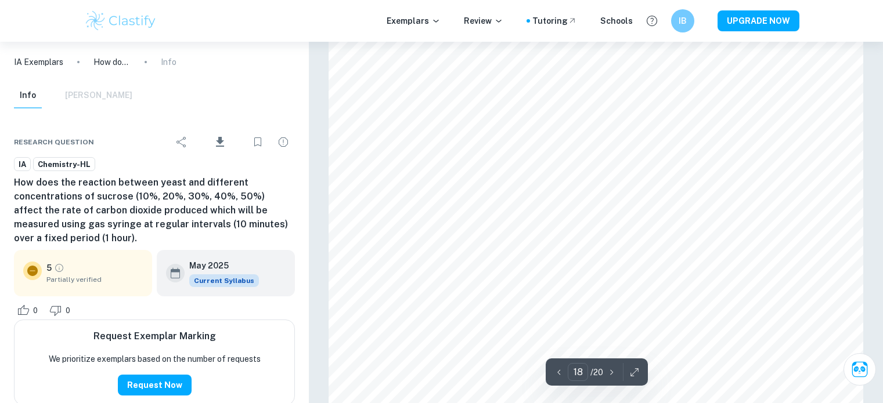
scroll to position [13144, 0]
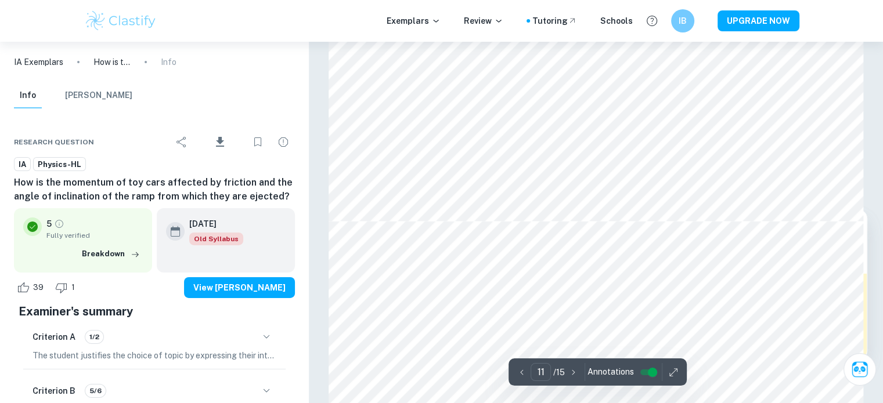
scroll to position [8360, 0]
type input "10"
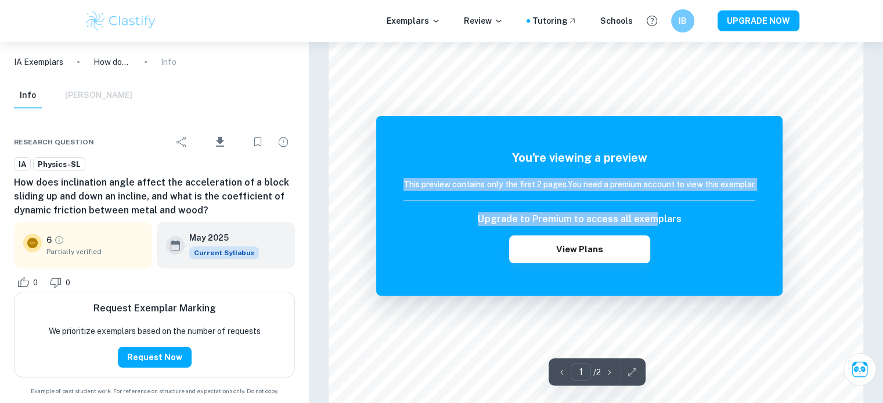
drag, startPoint x: 697, startPoint y: 176, endPoint x: 708, endPoint y: 168, distance: 13.7
click at [708, 168] on div "You're viewing a preview This preview contains only the first 2 pages. You need…" at bounding box center [579, 206] width 352 height 114
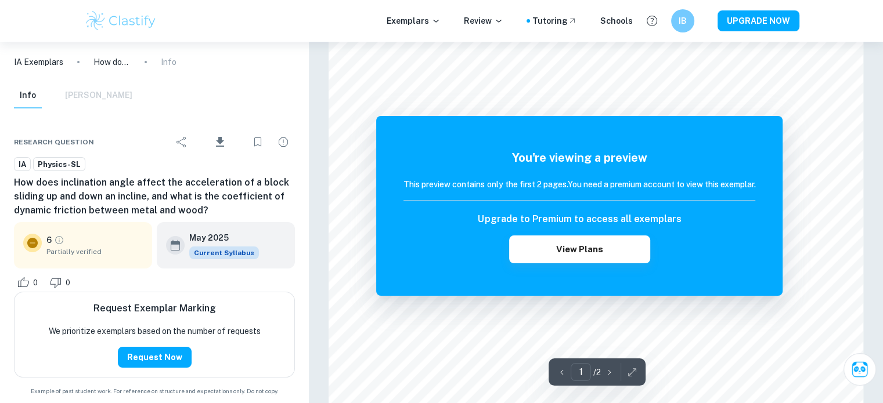
click at [688, 223] on div "Upgrade to Premium to access all exemplars View Plans" at bounding box center [579, 237] width 352 height 51
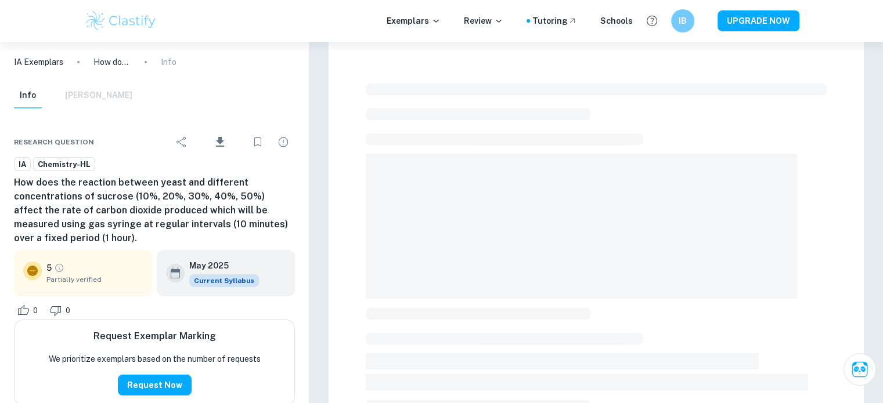
scroll to position [406, 0]
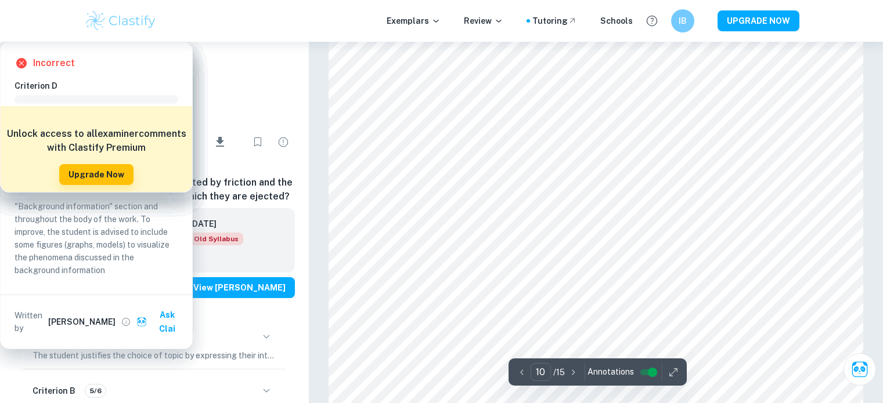
scroll to position [7528, 0]
